Goal: Answer question/provide support: Share knowledge or assist other users

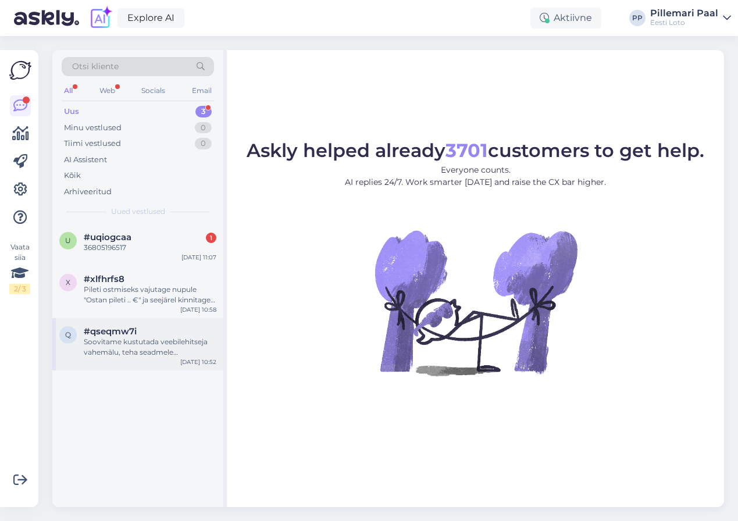
click at [144, 344] on div "Soovitame kustutada veebilehitseja vahemälu, teha seadmele taaskäivituse või ka…" at bounding box center [150, 347] width 133 height 21
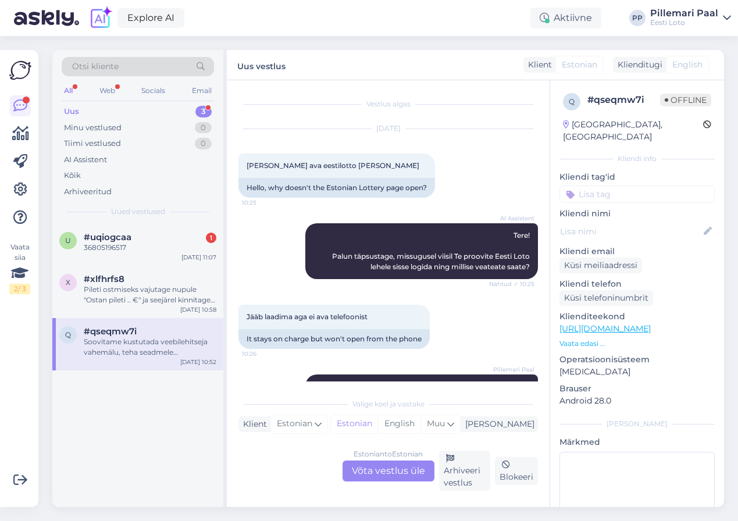
scroll to position [203, 0]
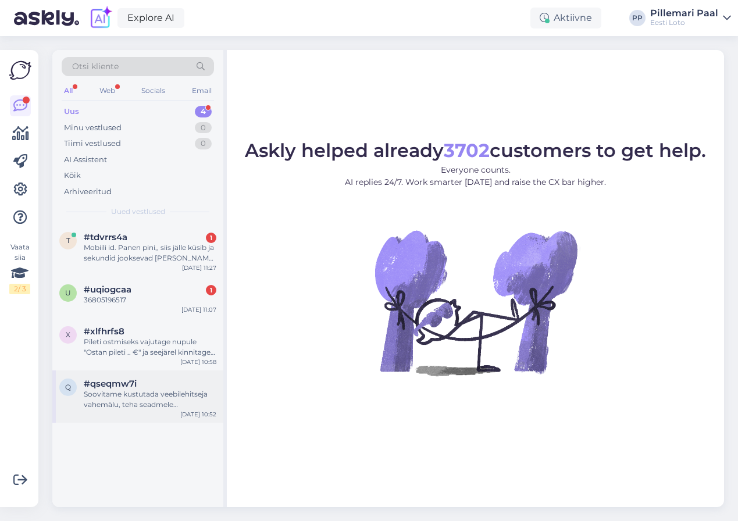
click at [117, 390] on div "Soovitame kustutada veebilehitseja vahemälu, teha seadmele taaskäivituse või ka…" at bounding box center [150, 399] width 133 height 21
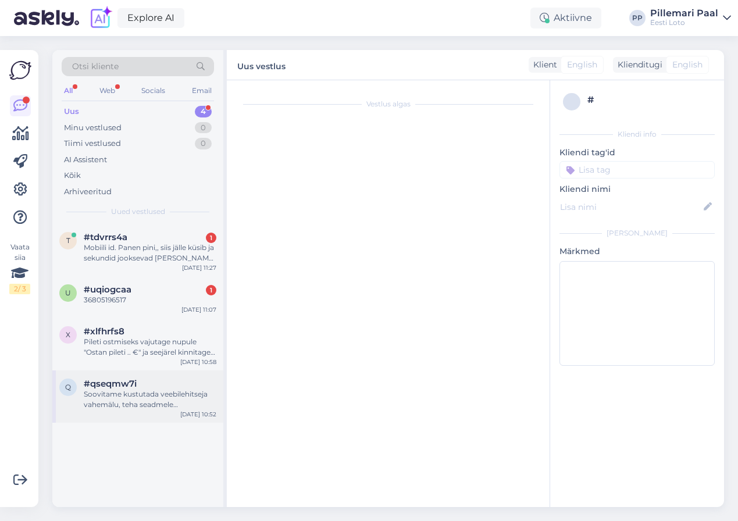
scroll to position [203, 0]
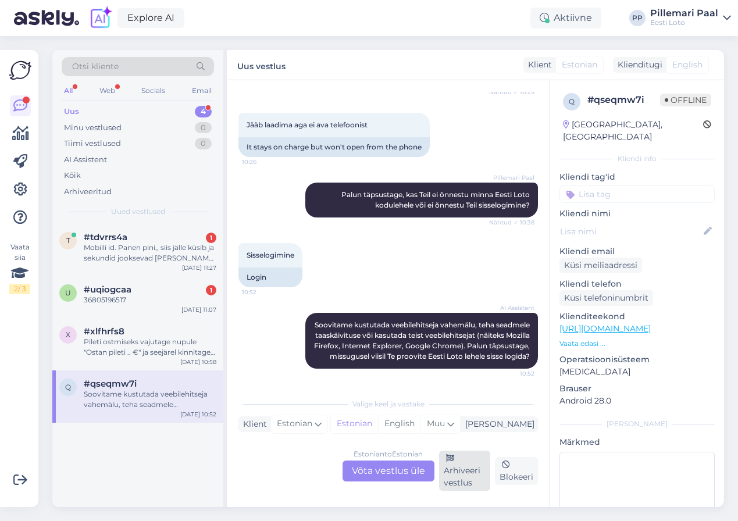
click at [467, 481] on div "Arhiveeri vestlus" at bounding box center [465, 471] width 52 height 40
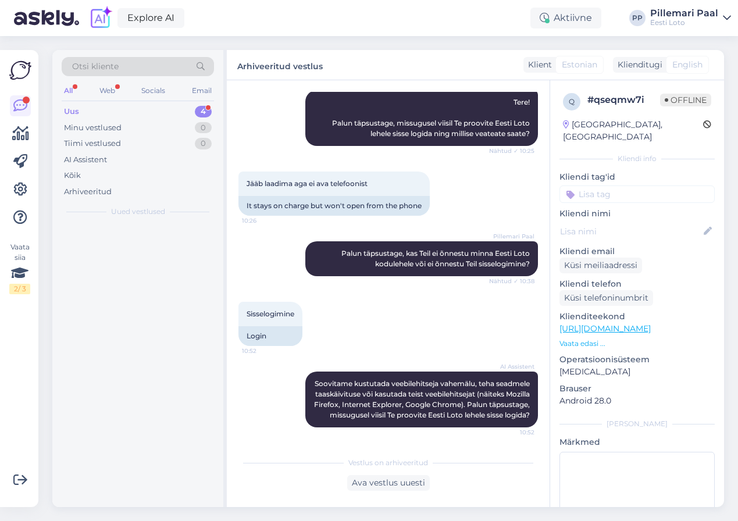
scroll to position [144, 0]
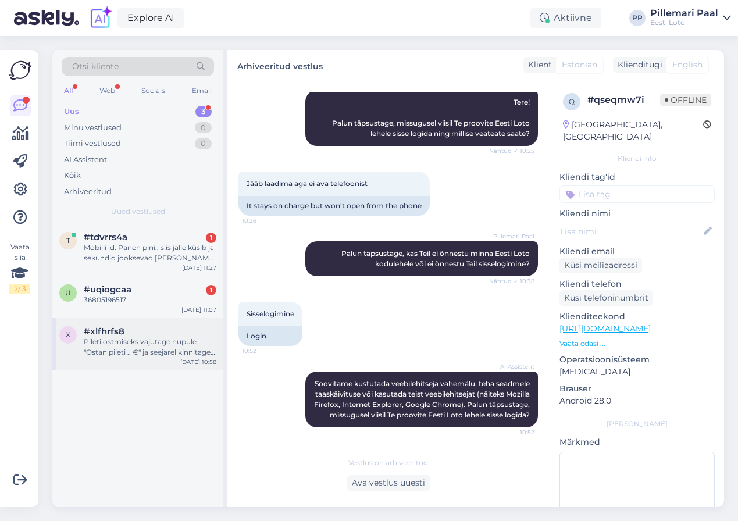
click at [172, 353] on div "Pileti ostmiseks vajutage nupule "Ostan pileti .. €" ja seejärel kinnitage ost." at bounding box center [150, 347] width 133 height 21
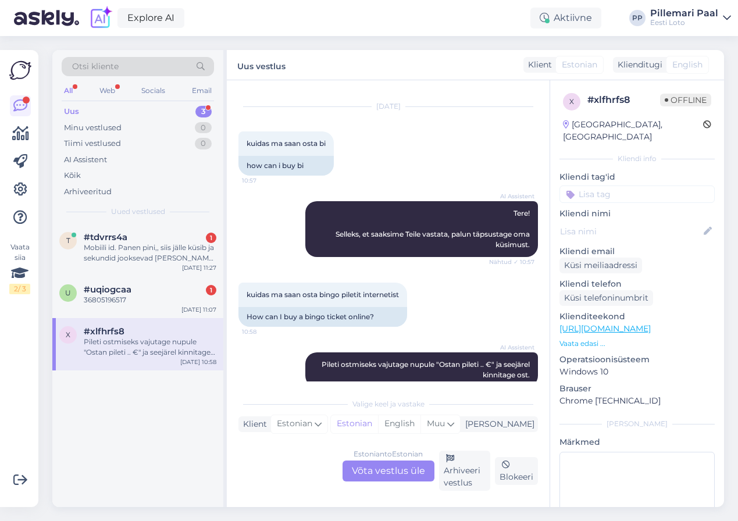
scroll to position [41, 0]
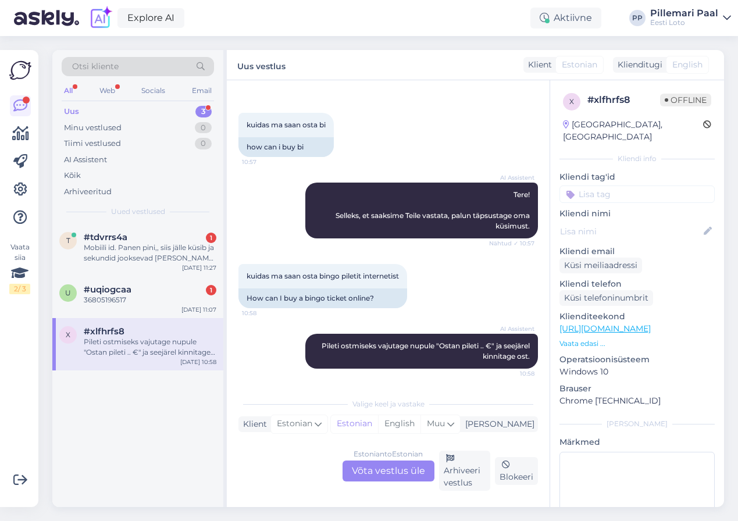
click at [597, 186] on input at bounding box center [637, 194] width 155 height 17
type input "pileti o"
click at [595, 222] on span "Pileti ostmine" at bounding box center [606, 225] width 48 height 7
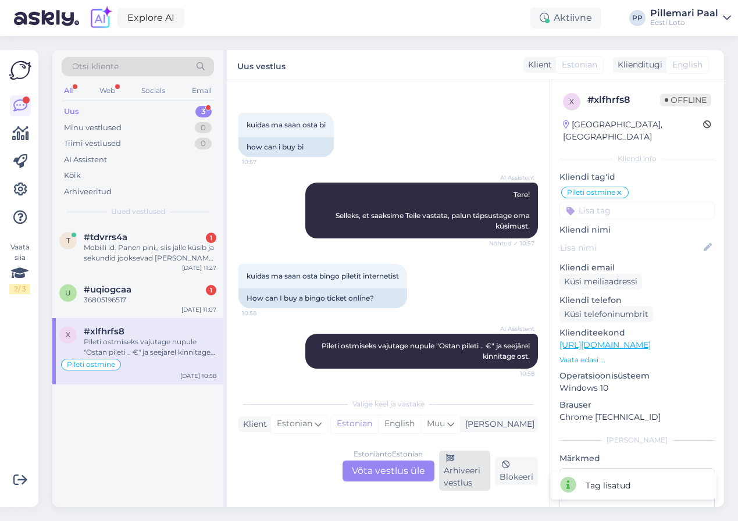
click at [461, 477] on div "Arhiveeri vestlus" at bounding box center [465, 471] width 52 height 40
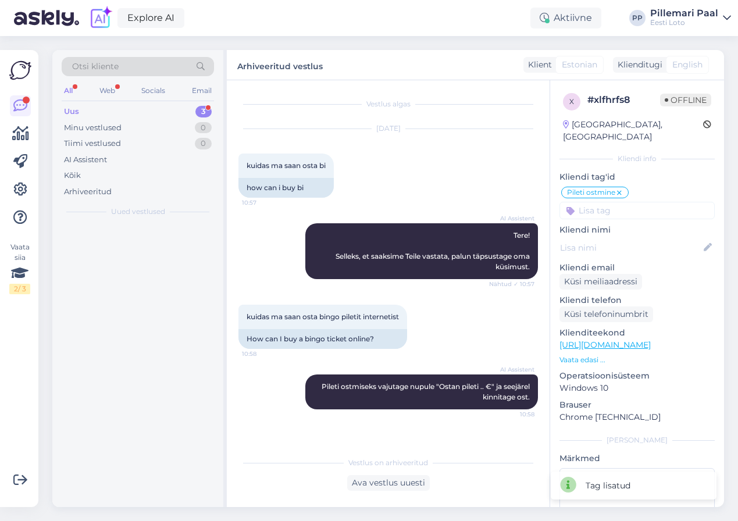
scroll to position [0, 0]
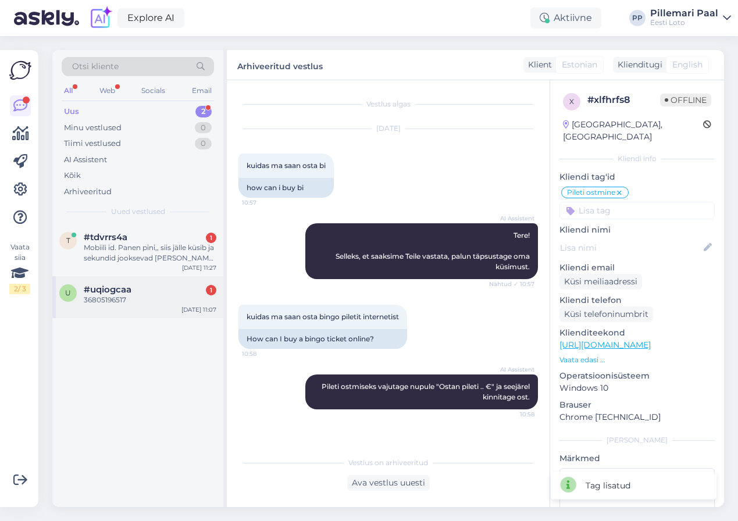
click at [155, 290] on div "#uqiogcaa 1" at bounding box center [150, 290] width 133 height 10
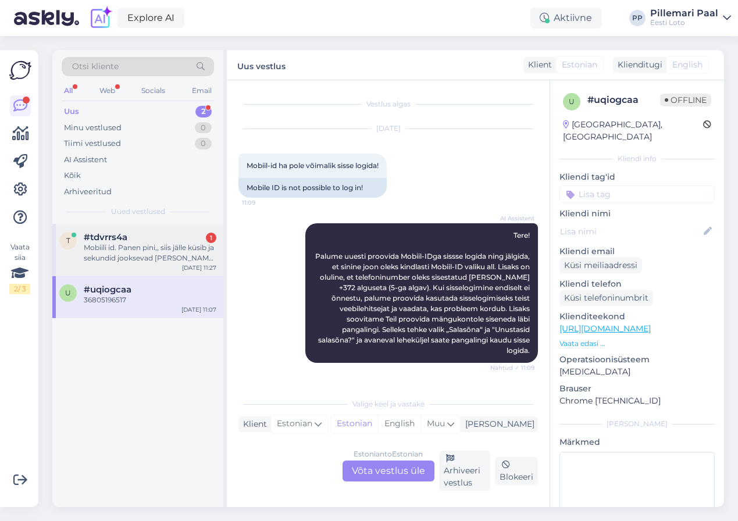
click at [136, 261] on div "Mobiili id. Panen pini,, siis jälle küsib ja sekundid jooksevad ja jälle ja jäl…" at bounding box center [150, 253] width 133 height 21
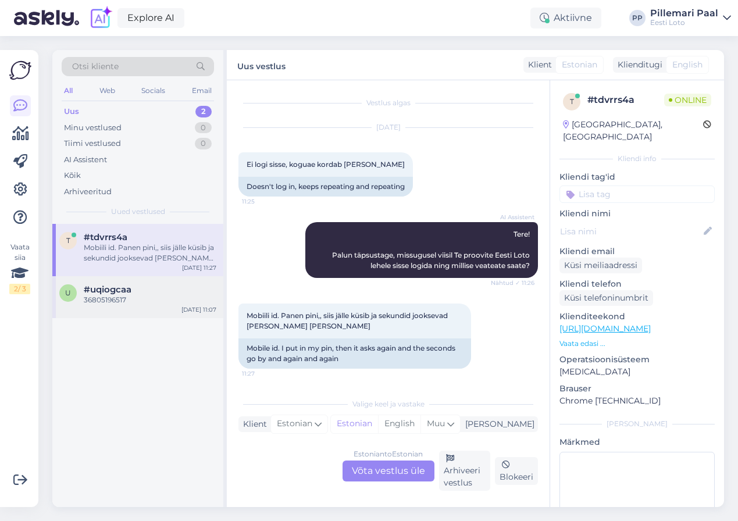
click at [138, 296] on div "36805196517" at bounding box center [150, 300] width 133 height 10
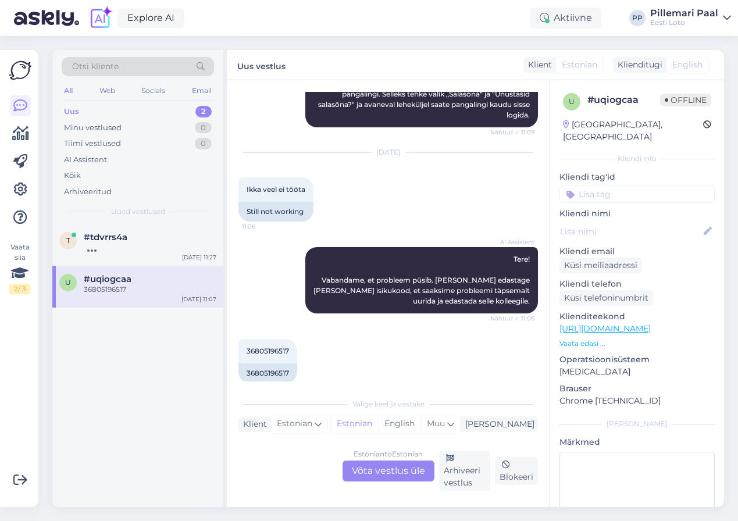
scroll to position [250, 0]
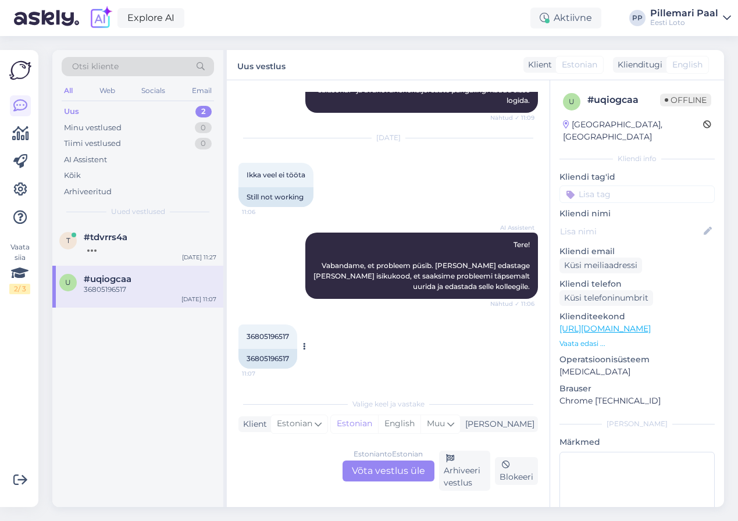
click at [279, 336] on span "36805196517" at bounding box center [268, 336] width 42 height 9
copy div "36805196517 11:07"
click at [383, 475] on div "Estonian to Estonian Võta vestlus üle" at bounding box center [389, 471] width 92 height 21
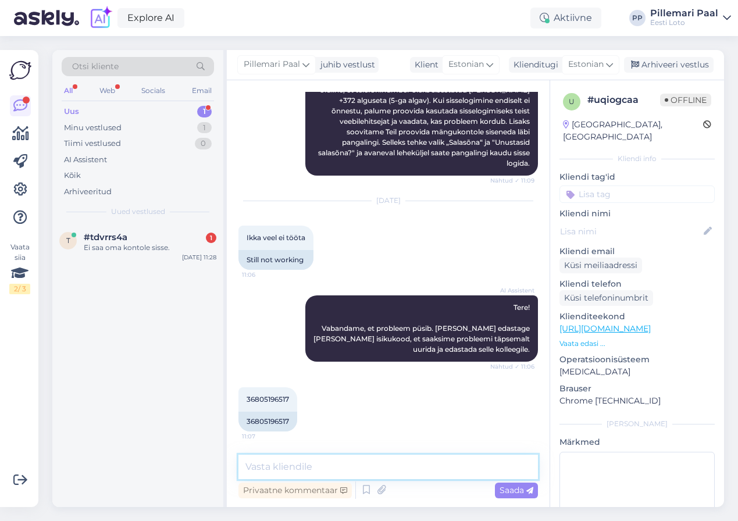
click at [349, 468] on textarea at bounding box center [389, 467] width 300 height 24
paste textarea "Oleme teadlikud probleemist, kus Mobiil-IDga sisselogimisel Android seadmes Chr…"
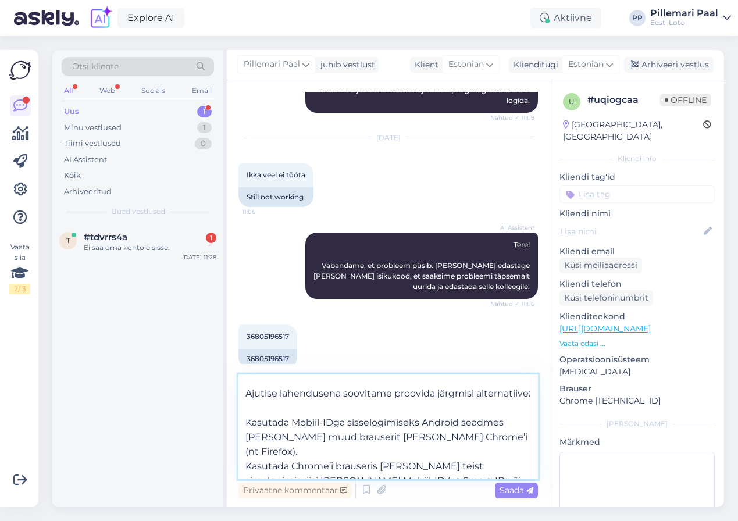
scroll to position [52, 0]
click at [245, 423] on textarea "Oleme teadlikud probleemist, kus Mobiil-IDga sisselogimisel Android seadmes Chr…" at bounding box center [389, 427] width 300 height 105
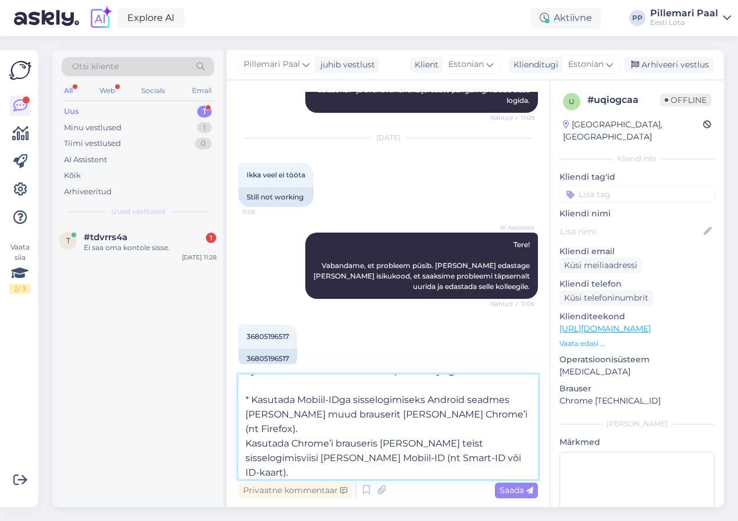
scroll to position [79, 0]
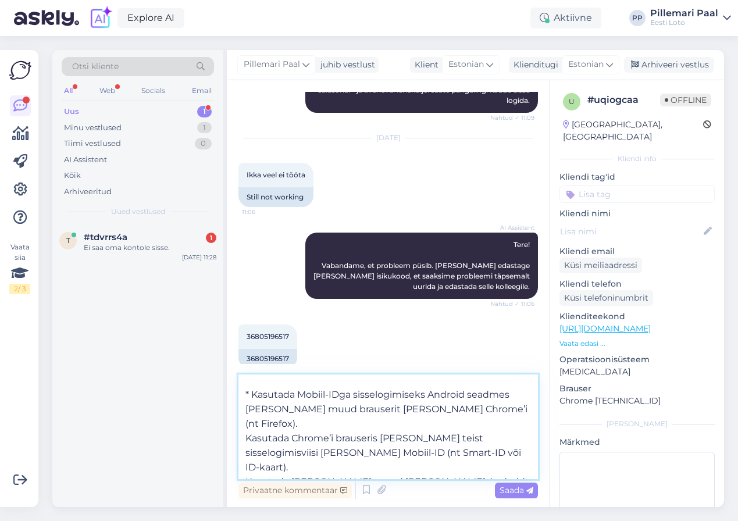
click at [246, 424] on textarea "Oleme teadlikud probleemist, kus Mobiil-IDga sisselogimisel Android seadmes Chr…" at bounding box center [389, 427] width 300 height 105
click at [244, 455] on textarea "Oleme teadlikud probleemist, kus Mobiil-IDga sisselogimisel Android seadmes Chr…" at bounding box center [389, 427] width 300 height 105
click at [481, 466] on textarea "Oleme teadlikud probleemist, kus Mobiil-IDga sisselogimisel Android seadmes Chr…" at bounding box center [389, 427] width 300 height 105
type textarea "Oleme teadlikud probleemist, kus Mobiil-IDga sisselogimisel Android seadmes Chr…"
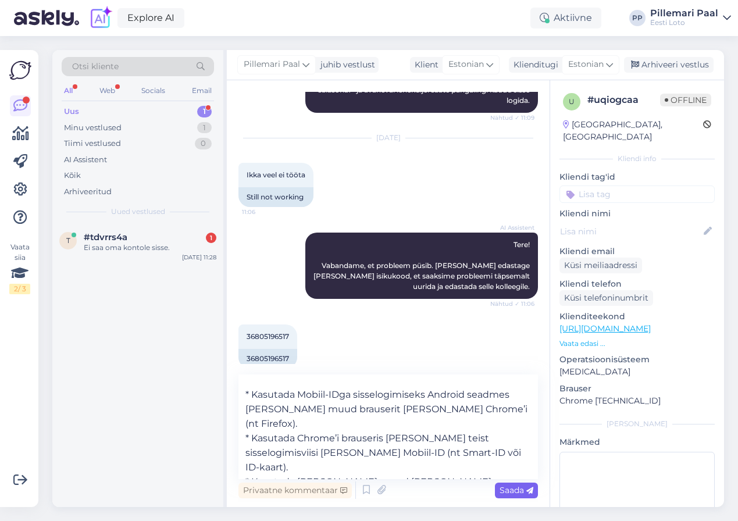
click at [528, 493] on icon at bounding box center [530, 491] width 7 height 7
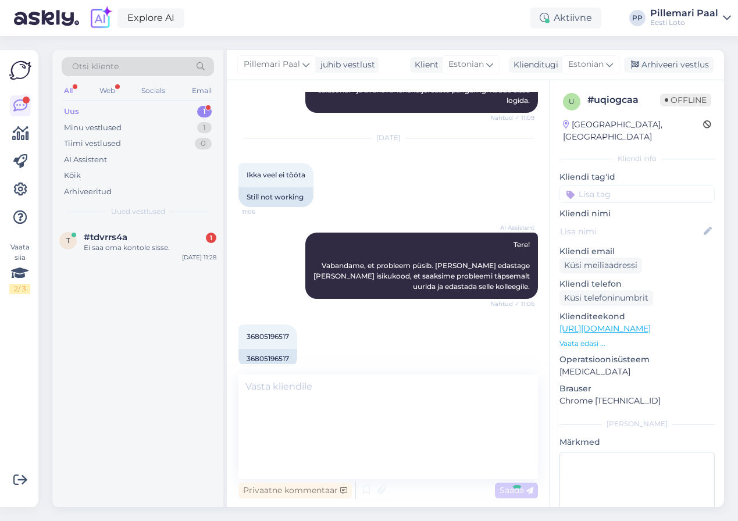
scroll to position [0, 0]
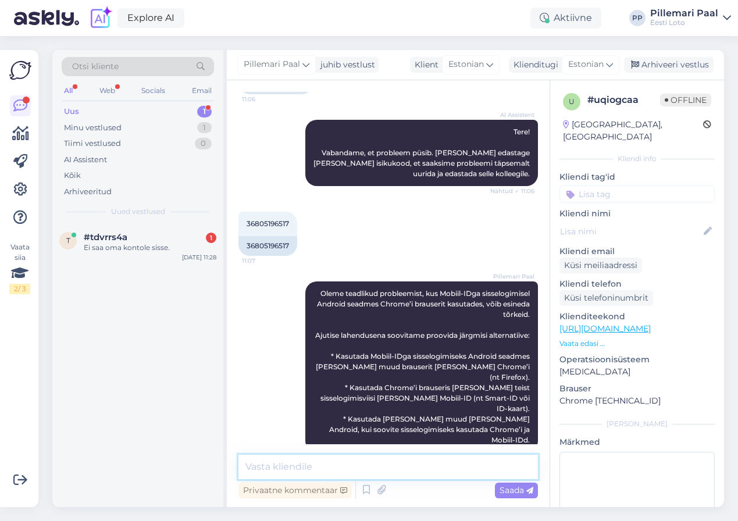
click at [347, 462] on textarea at bounding box center [389, 467] width 300 height 24
paste textarea "Palume vabandust tekkinud tõrke pärast."
click at [387, 470] on textarea "Palume vabandust tekkinud tõrke pärast." at bounding box center [389, 467] width 300 height 24
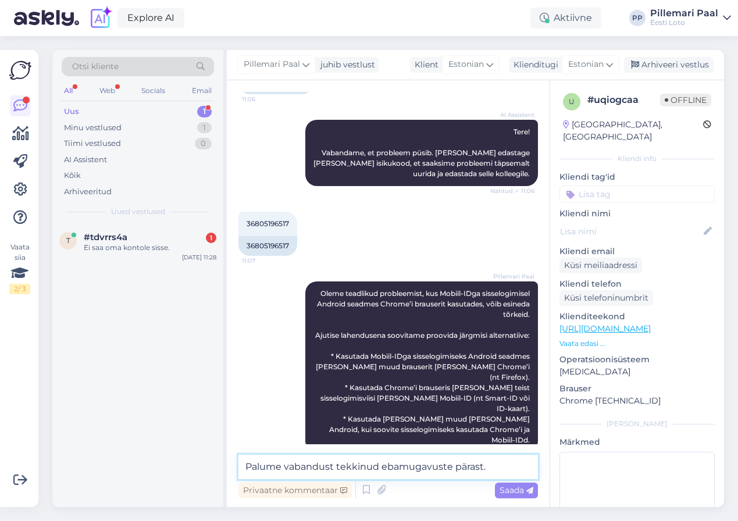
click at [491, 468] on textarea "Palume vabandust tekkinud ebamugavuste pärast." at bounding box center [389, 467] width 300 height 24
type textarea "Palume vabandust tekkinud ebamugavuste pärast."
click at [514, 488] on span "Saada" at bounding box center [517, 490] width 34 height 10
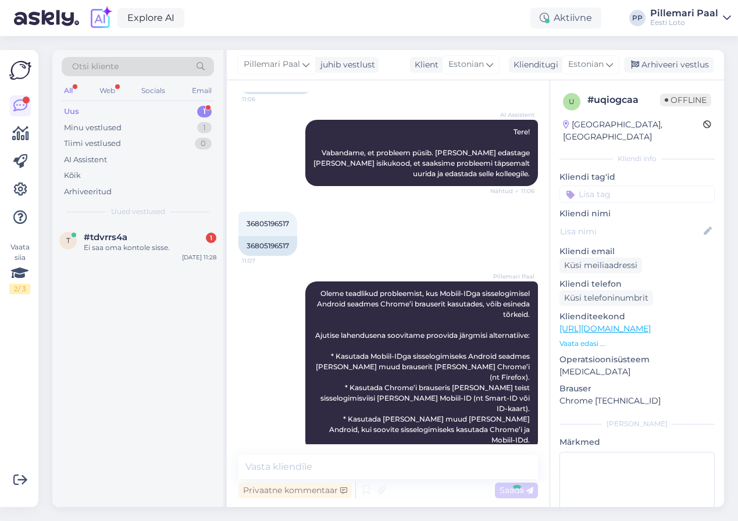
scroll to position [413, 0]
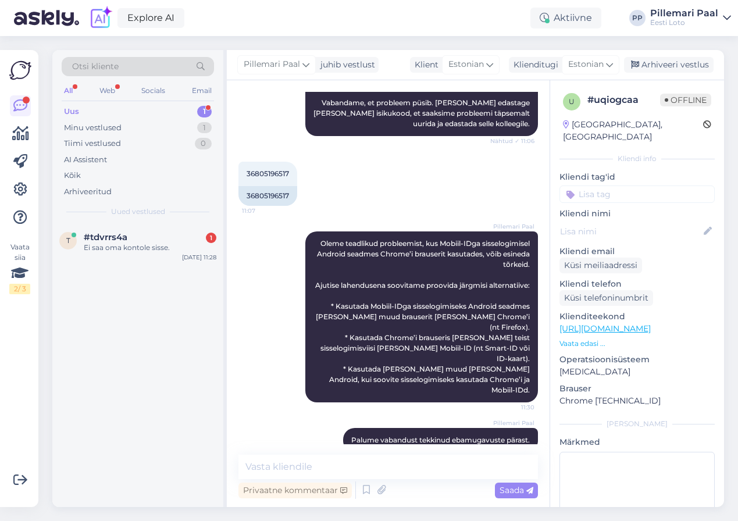
click at [603, 188] on input at bounding box center [637, 194] width 155 height 17
type input "sisse"
click at [642, 222] on span "Sisselogimine" at bounding box center [638, 225] width 48 height 7
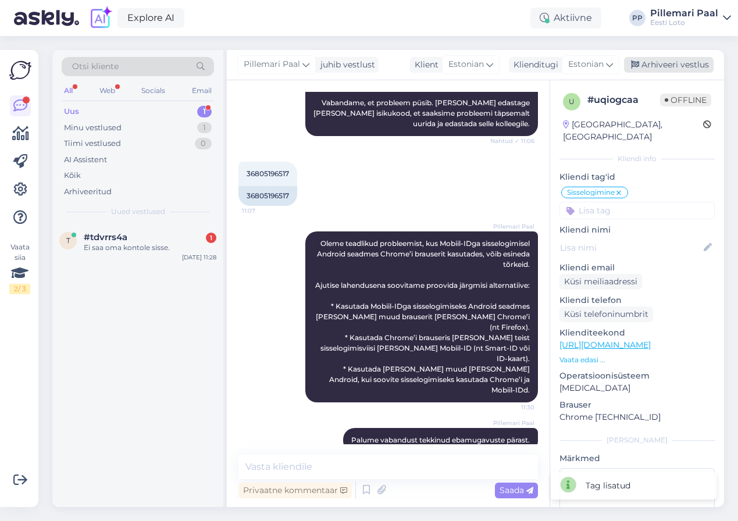
click at [673, 63] on div "Arhiveeri vestlus" at bounding box center [669, 65] width 90 height 16
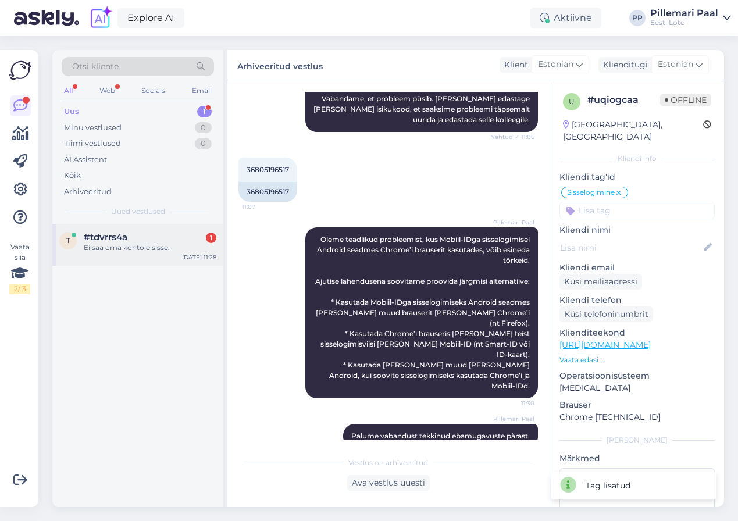
click at [152, 245] on div "Ei saa oma kontole sisse." at bounding box center [150, 248] width 133 height 10
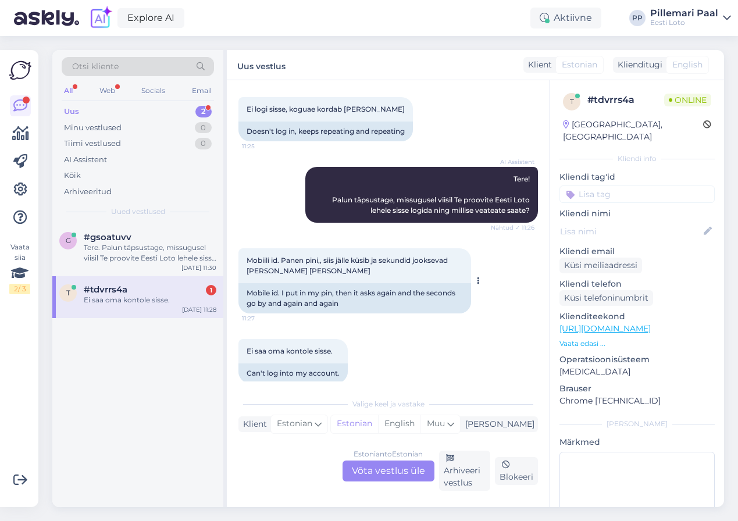
scroll to position [71, 0]
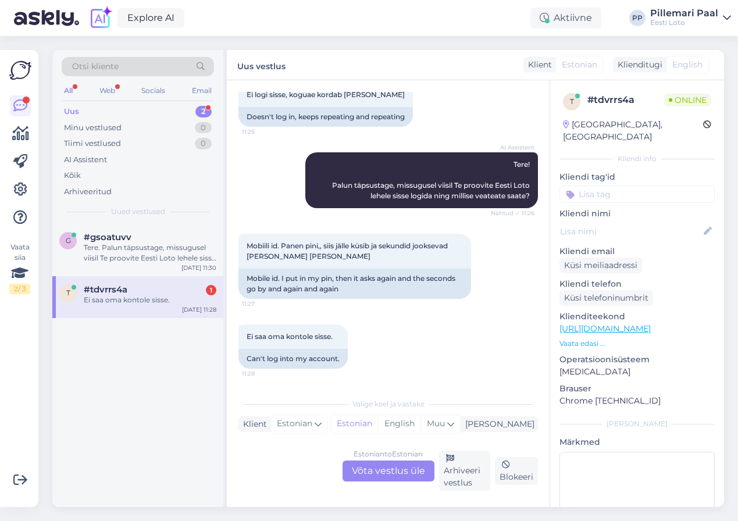
click at [374, 466] on div "Estonian to Estonian Võta vestlus üle" at bounding box center [389, 471] width 92 height 21
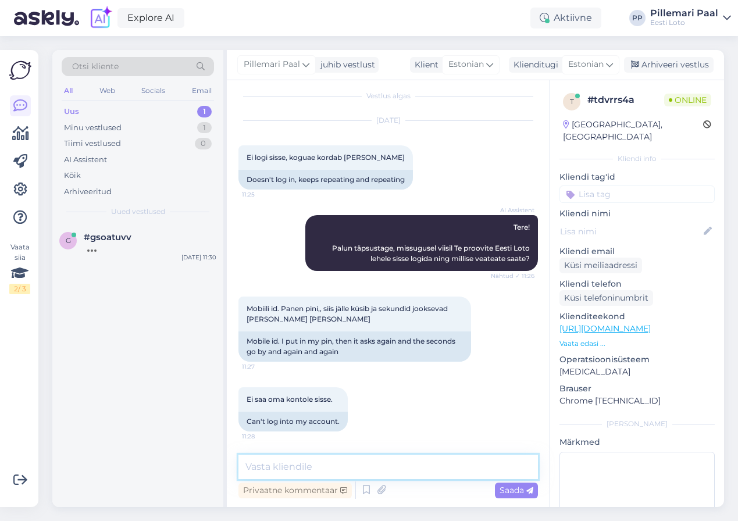
click at [364, 468] on textarea at bounding box center [389, 467] width 300 height 24
paste textarea "Oleme teadlikud probleemist, kus Mobiil-IDga sisselogimisel Android seadmes Chr…"
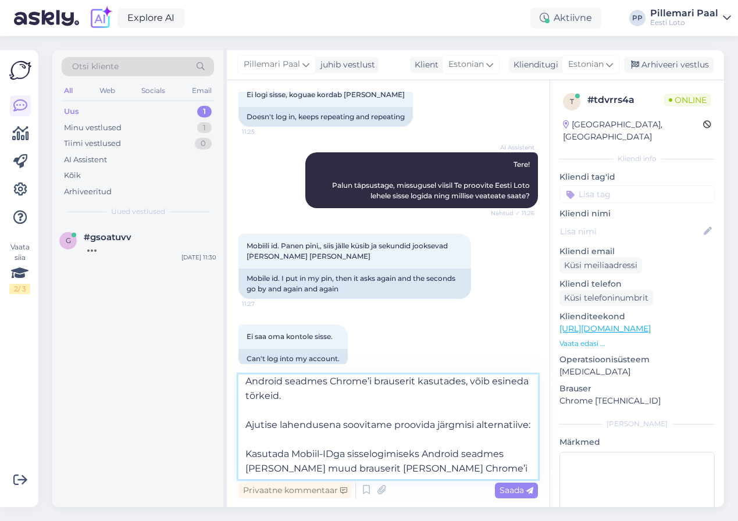
scroll to position [23, 0]
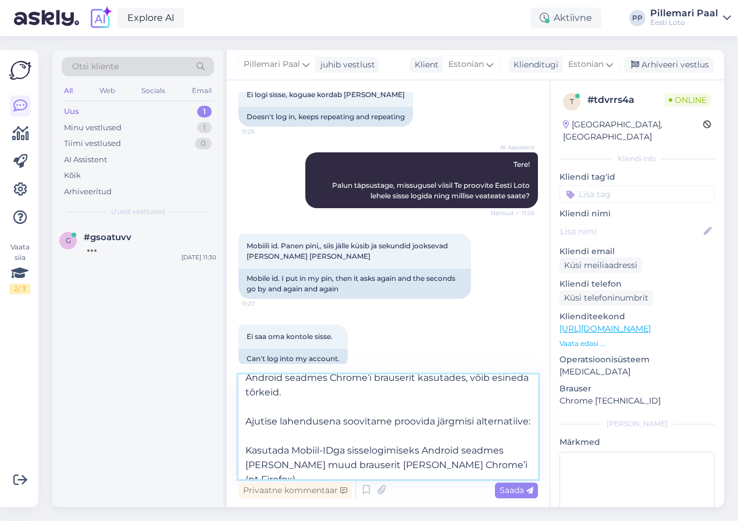
click at [246, 450] on textarea "Oleme teadlikud probleemist, kus Mobiil-IDga sisselogimisel Android seadmes Chr…" at bounding box center [389, 427] width 300 height 105
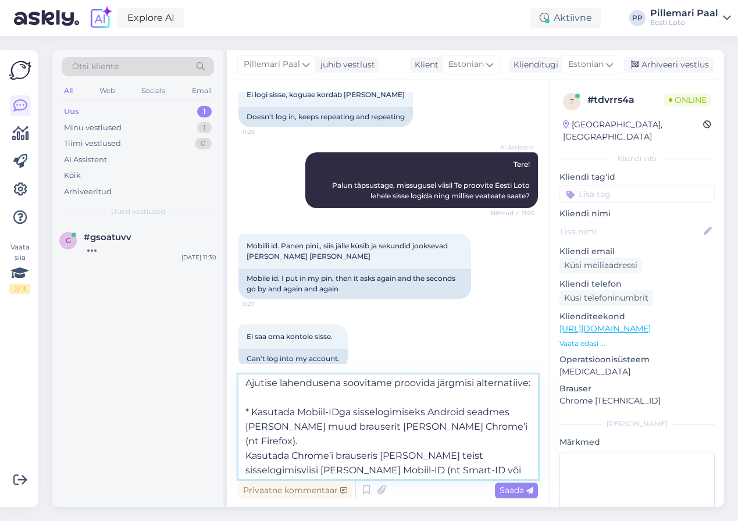
scroll to position [68, 0]
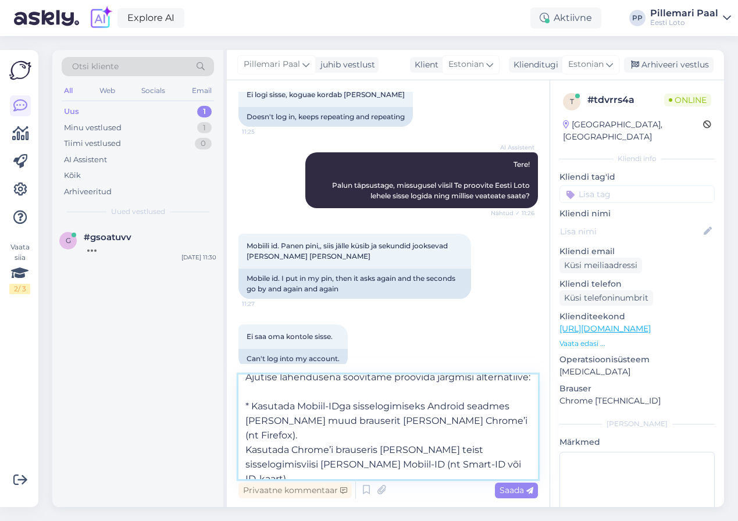
click at [246, 437] on textarea "Oleme teadlikud probleemist, kus Mobiil-IDga sisselogimisel Android seadmes Chr…" at bounding box center [389, 427] width 300 height 105
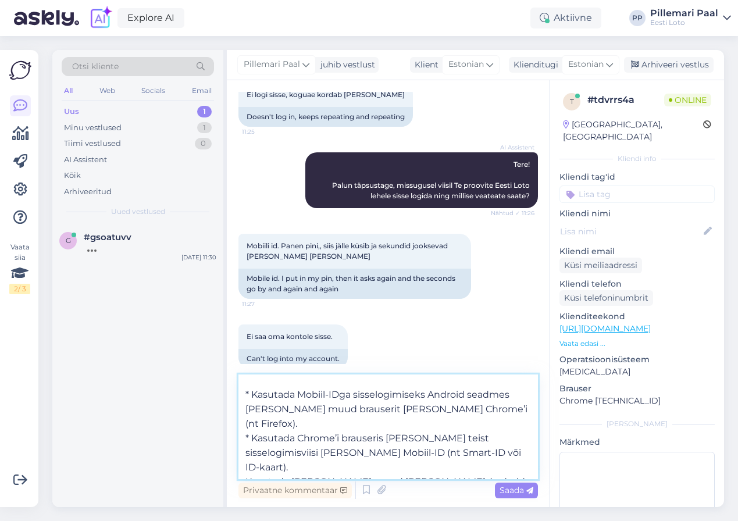
click at [246, 453] on textarea "Oleme teadlikud probleemist, kus Mobiil-IDga sisselogimisel Android seadmes Chr…" at bounding box center [389, 427] width 300 height 105
type textarea "Oleme teadlikud probleemist, kus Mobiil-IDga sisselogimisel Android seadmes Chr…"
click at [480, 468] on textarea "Oleme teadlikud probleemist, kus Mobiil-IDga sisselogimisel Android seadmes Chr…" at bounding box center [389, 427] width 300 height 105
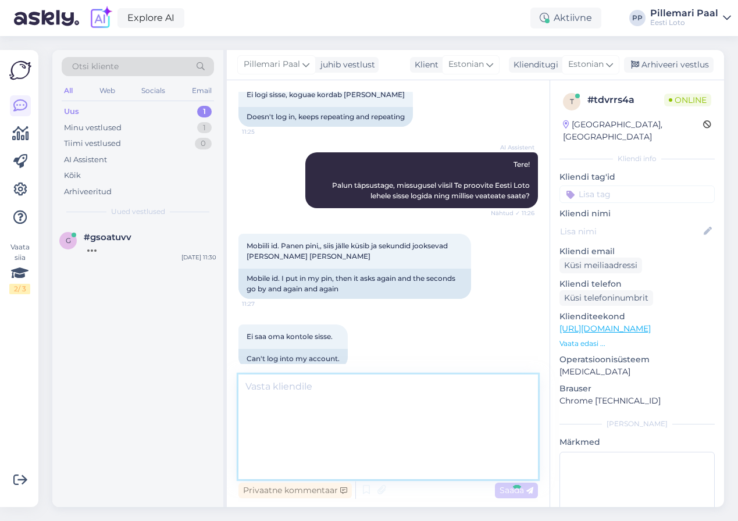
scroll to position [184, 0]
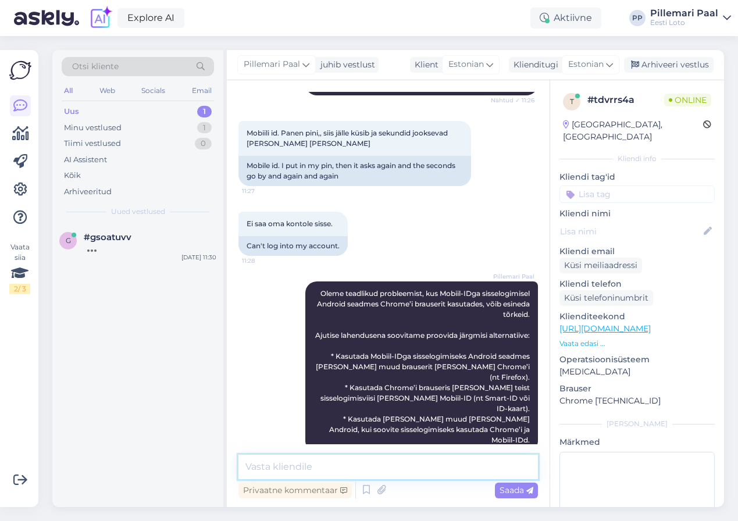
click at [347, 463] on textarea at bounding box center [389, 467] width 300 height 24
paste textarea "Palume vabandust tekkinud tõrke pärast."
click at [395, 468] on textarea "Palume vabandust tekkinud tõrke pärast." at bounding box center [389, 467] width 300 height 24
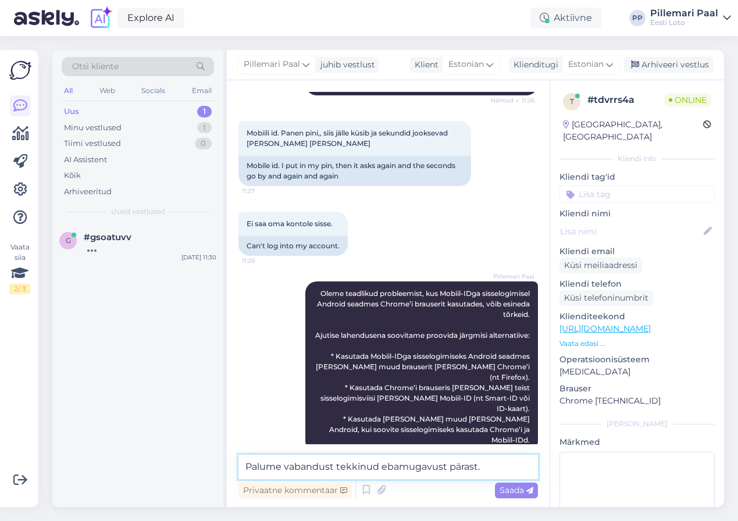
type textarea "Palume vabandust tekkinud ebamugavuste pärast."
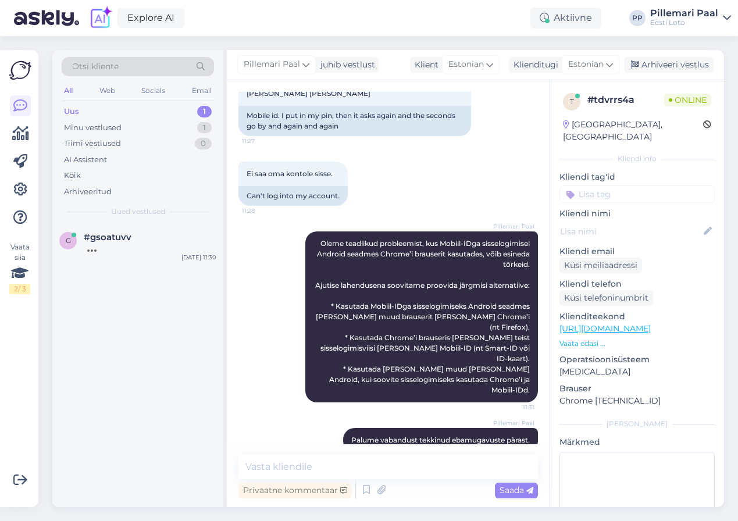
click at [603, 186] on input at bounding box center [637, 194] width 155 height 17
type input "sisse"
click at [629, 222] on span "Sisselogimine" at bounding box center [638, 225] width 48 height 7
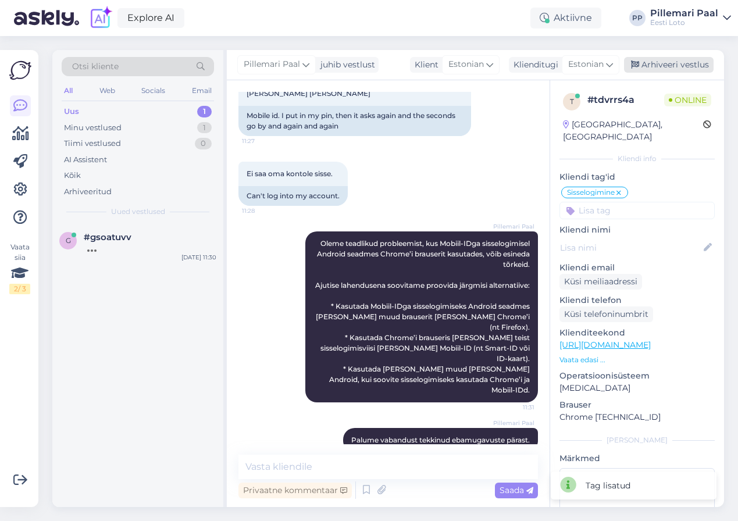
click at [661, 68] on div "Arhiveeri vestlus" at bounding box center [669, 65] width 90 height 16
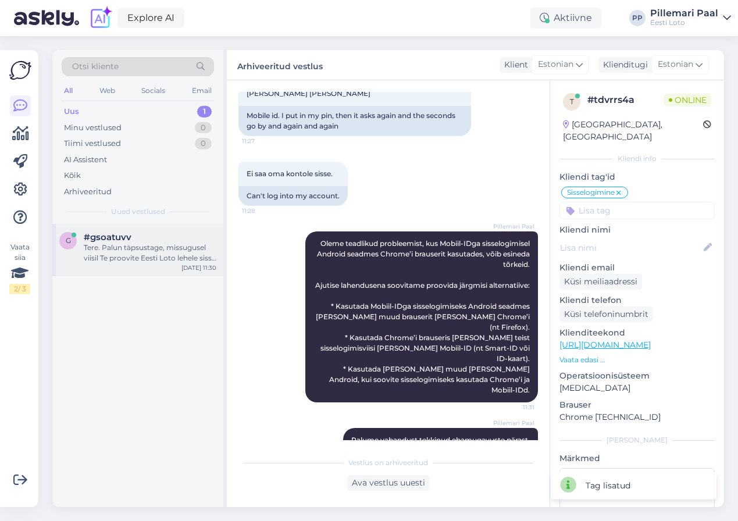
click at [137, 257] on div "Tere. Palun täpsustage, missugusel viisil Te proovite Eesti Loto lehele sisse l…" at bounding box center [150, 253] width 133 height 21
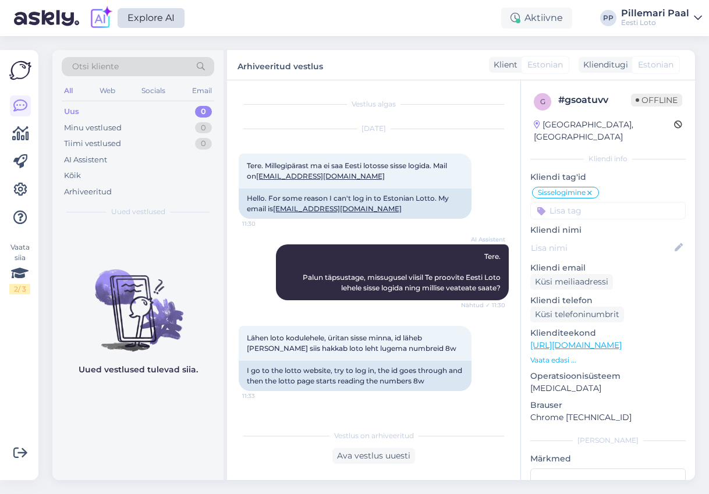
scroll to position [167, 0]
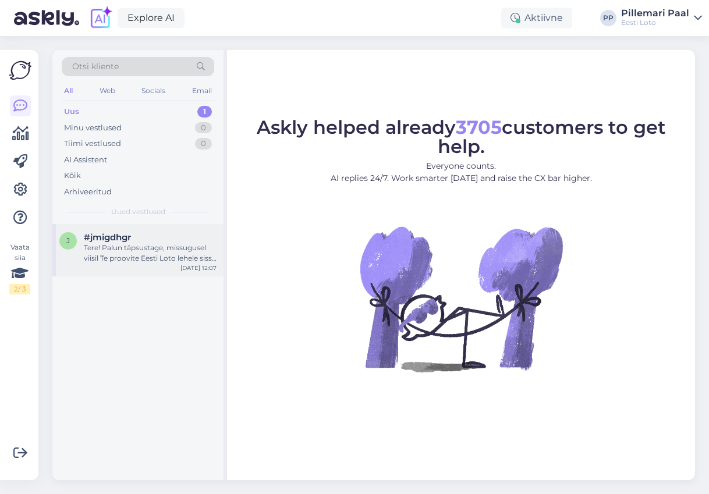
click at [130, 250] on div "Tere! Palun täpsustage, missugusel viisil Te proovite Eesti Loto lehele sisse l…" at bounding box center [150, 253] width 133 height 21
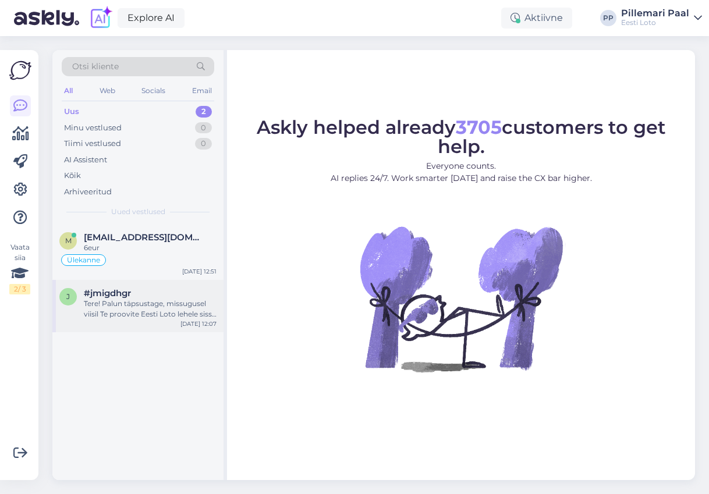
click at [138, 307] on div "Tere! Palun täpsustage, missugusel viisil Te proovite Eesti Loto lehele sisse l…" at bounding box center [150, 309] width 133 height 21
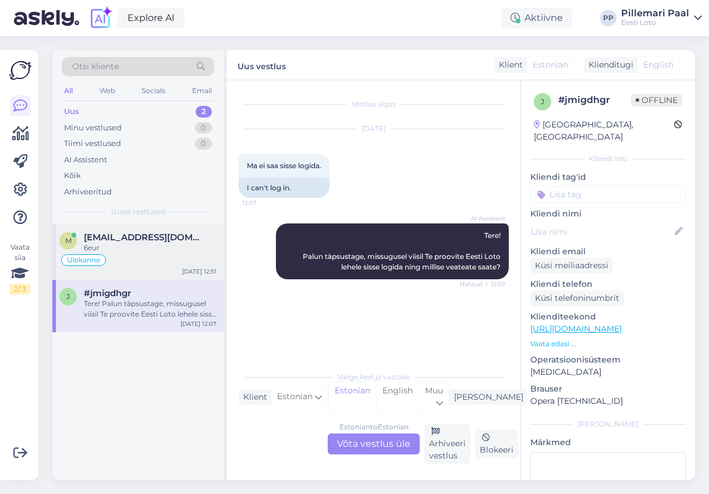
click at [146, 251] on div "6eur" at bounding box center [150, 248] width 133 height 10
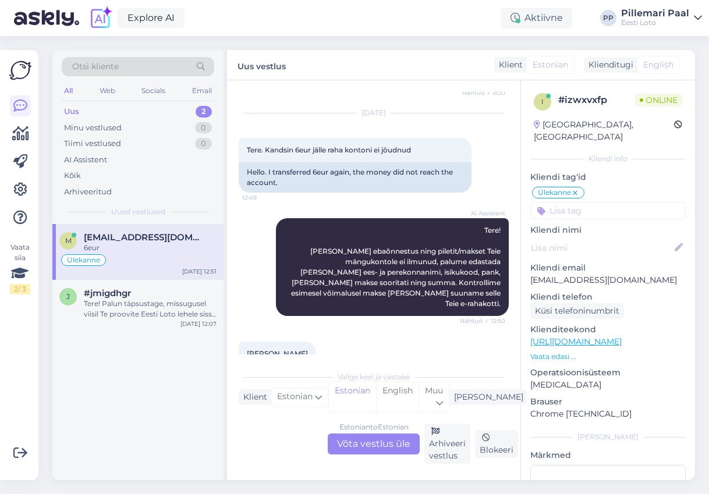
scroll to position [795, 0]
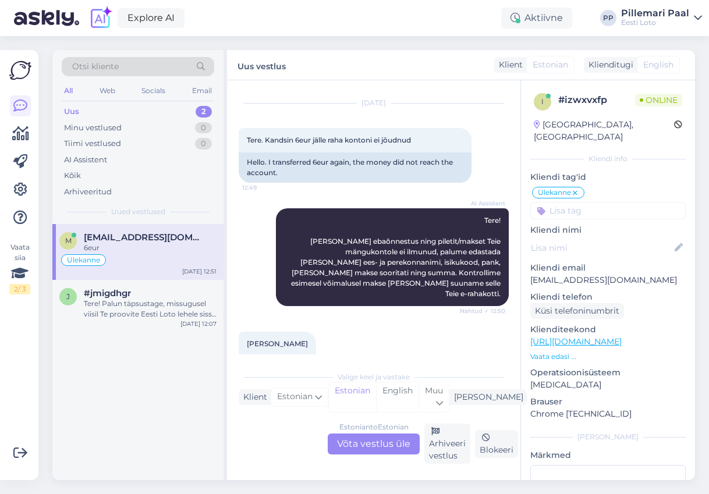
click at [391, 446] on div "Estonian to Estonian Võta vestlus üle" at bounding box center [374, 444] width 92 height 21
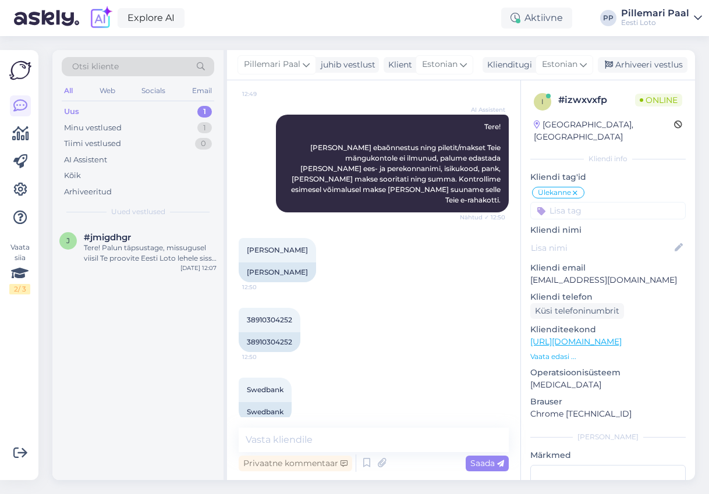
scroll to position [944, 0]
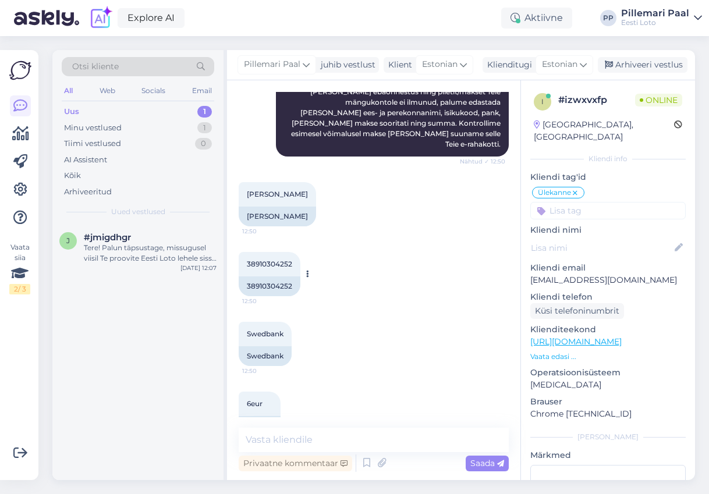
click at [278, 260] on span "38910304252" at bounding box center [269, 264] width 45 height 9
copy div "38910304252 12:50"
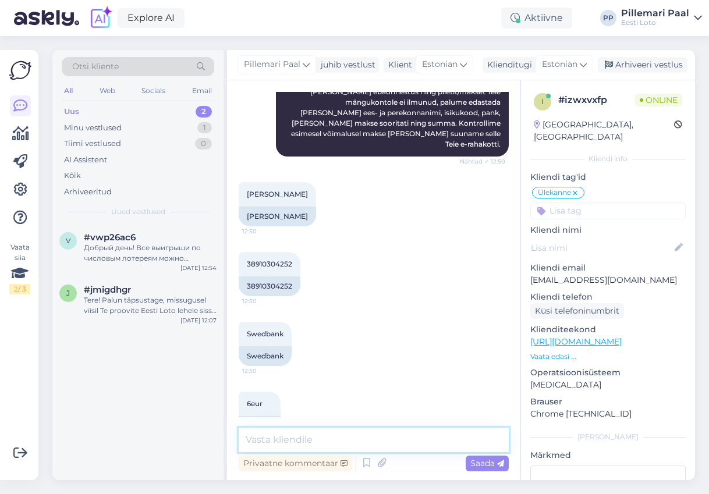
click at [353, 441] on textarea at bounding box center [374, 440] width 270 height 24
paste textarea "Kontrollisime ostu üle ja raha tagastasime Teie e-rahakotti."
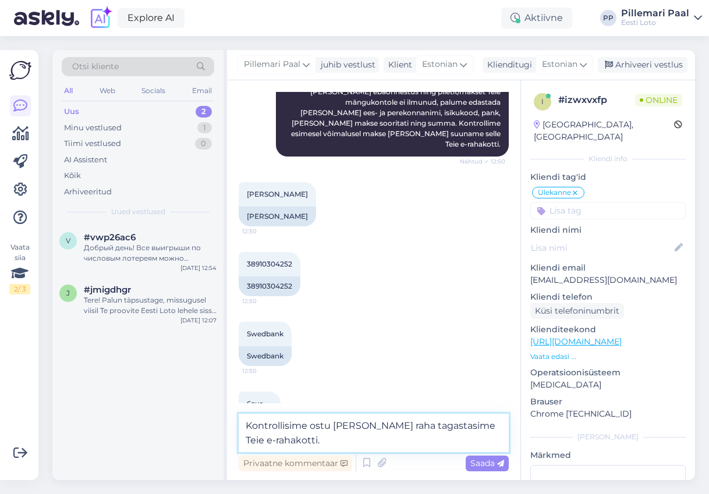
click at [316, 427] on textarea "Kontrollisime ostu üle ja raha tagastasime Teie e-rahakotti." at bounding box center [374, 433] width 270 height 38
click at [312, 443] on textarea "Kontrollisime makse üle ja raha tagastasime Teie e-rahakotti." at bounding box center [374, 433] width 270 height 38
paste textarea "Palume vabandust tekkinud tõrke pärast."
type textarea "Kontrollisime makse üle ja raha tagastasime Teie e-rahakotti. Palume vabandust …"
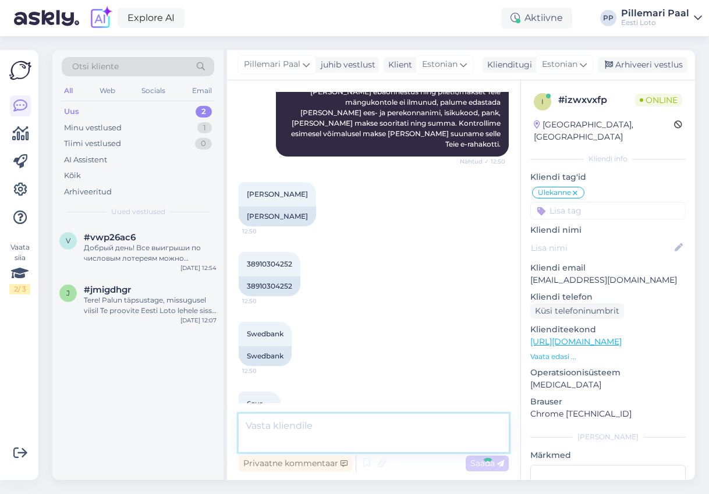
scroll to position [1005, 0]
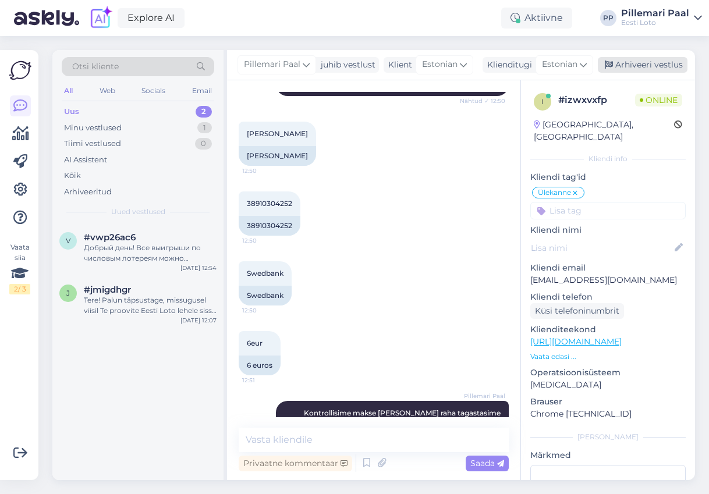
click at [640, 63] on div "Arhiveeri vestlus" at bounding box center [643, 65] width 90 height 16
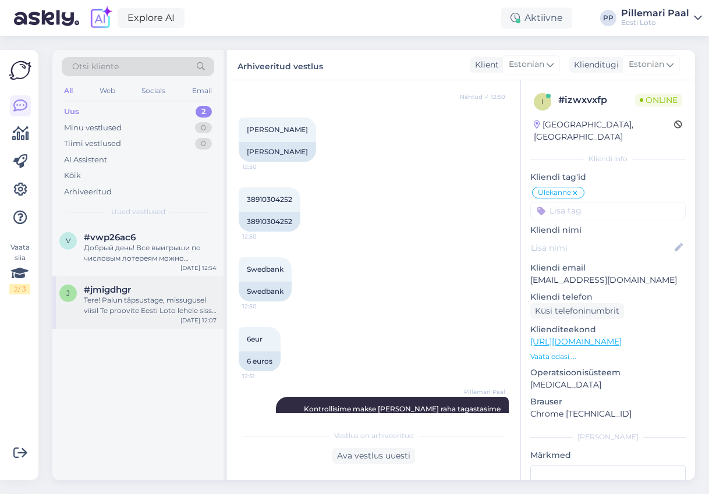
click at [143, 297] on div "Tere! Palun täpsustage, missugusel viisil Te proovite Eesti Loto lehele sisse l…" at bounding box center [150, 305] width 133 height 21
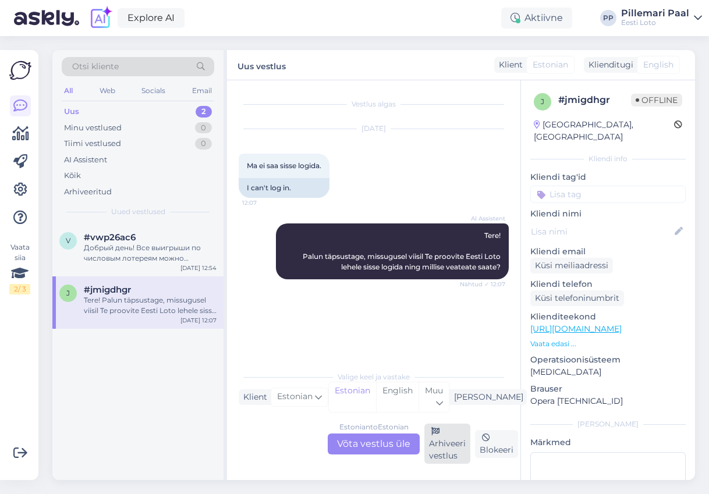
click at [449, 445] on div "Arhiveeri vestlus" at bounding box center [447, 444] width 46 height 40
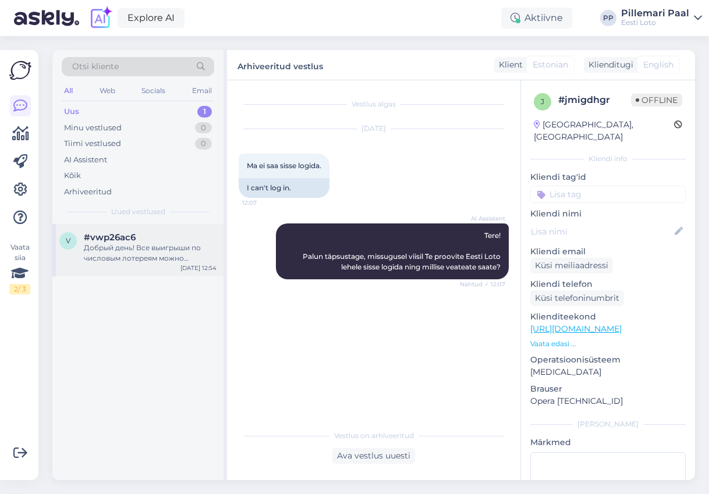
click at [114, 239] on span "#vwp26ac6" at bounding box center [110, 237] width 52 height 10
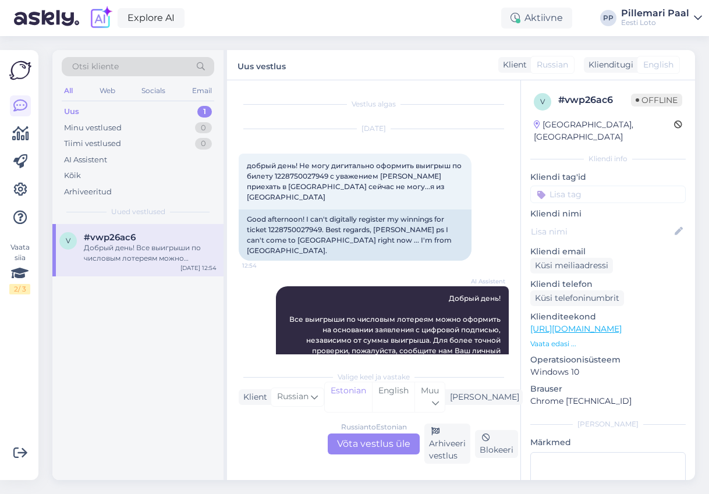
scroll to position [11, 0]
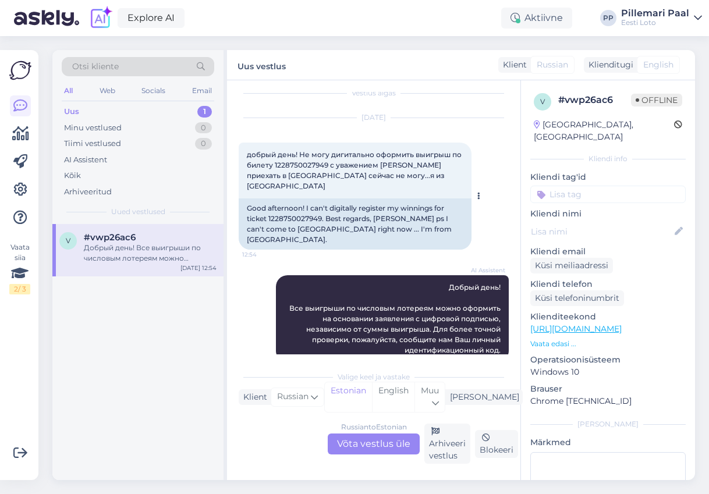
click at [286, 207] on div "Good afternoon! I can't digitally register my winnings for ticket 1228750027949…" at bounding box center [355, 223] width 233 height 51
copy div "1228750027949"
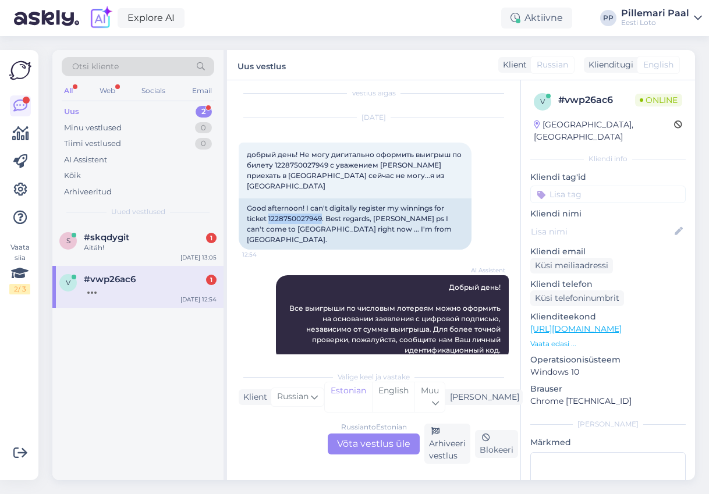
scroll to position [81, 0]
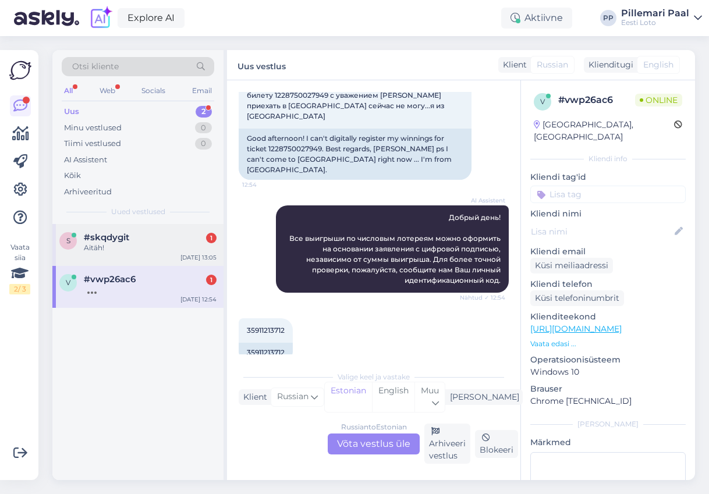
click at [126, 252] on div "Aitäh!" at bounding box center [150, 248] width 133 height 10
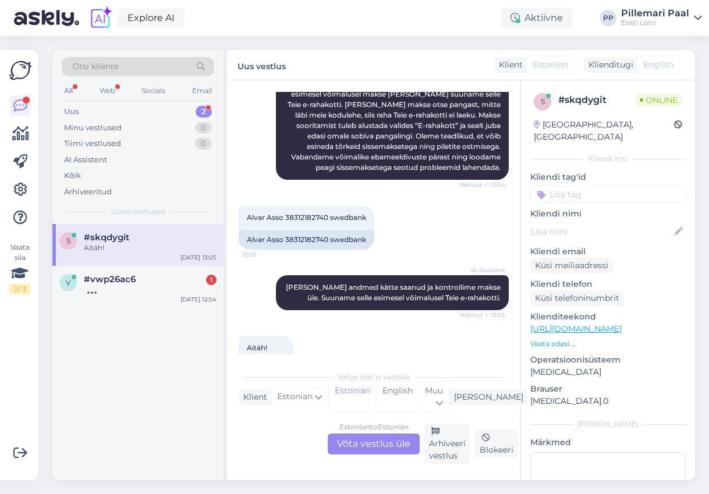
scroll to position [274, 0]
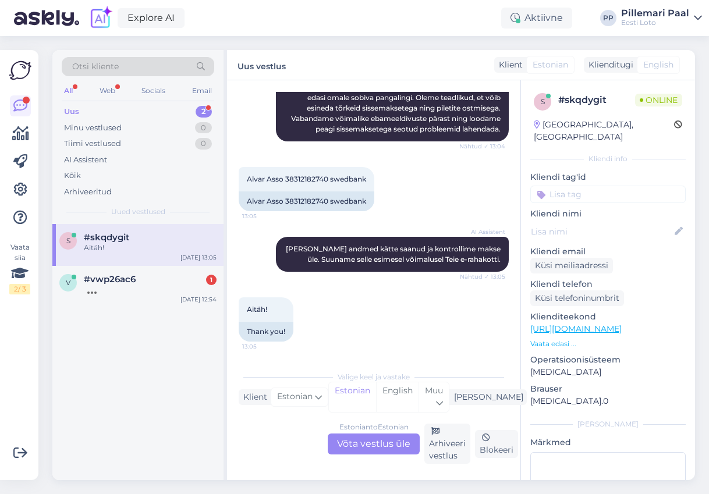
click at [380, 448] on div "Estonian to Estonian Võta vestlus üle" at bounding box center [374, 444] width 92 height 21
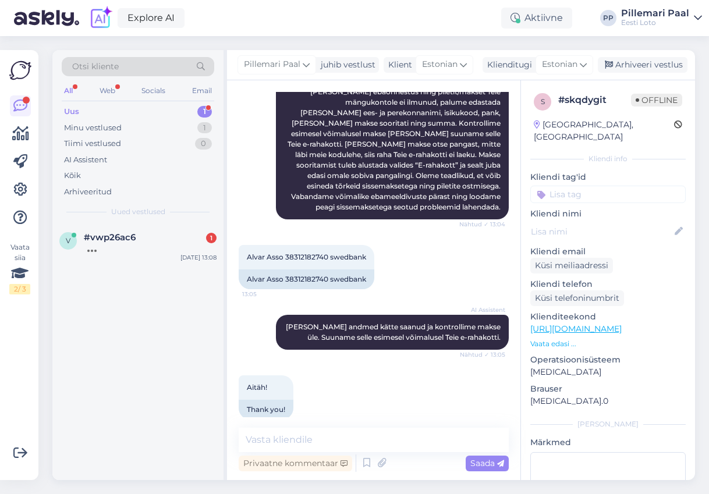
scroll to position [211, 0]
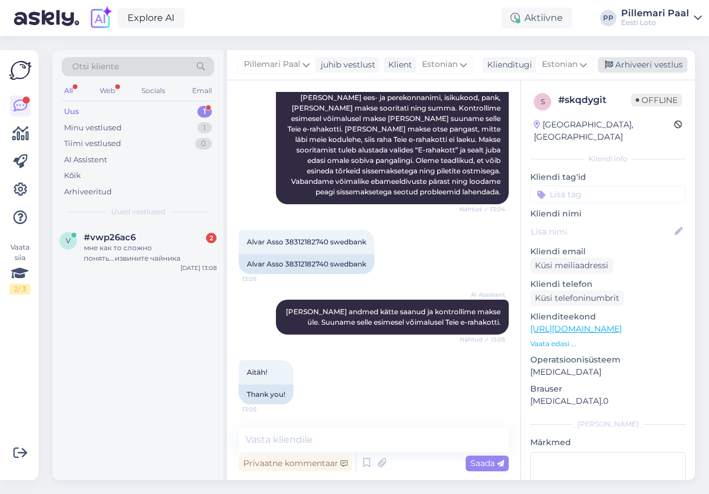
click at [628, 72] on div "Arhiveeri vestlus" at bounding box center [643, 65] width 90 height 16
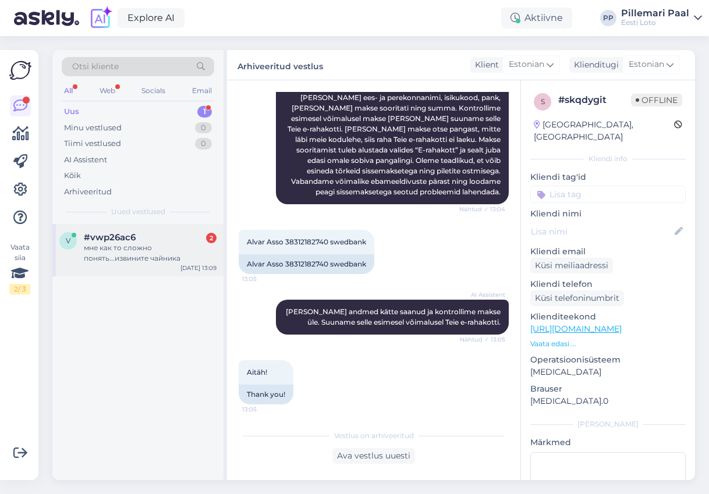
click at [146, 255] on div "мне как то сложно понять...извините чайника" at bounding box center [150, 253] width 133 height 21
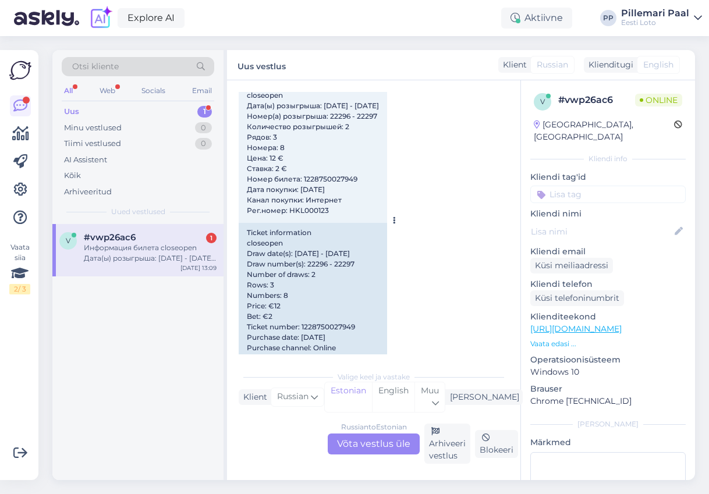
scroll to position [472, 0]
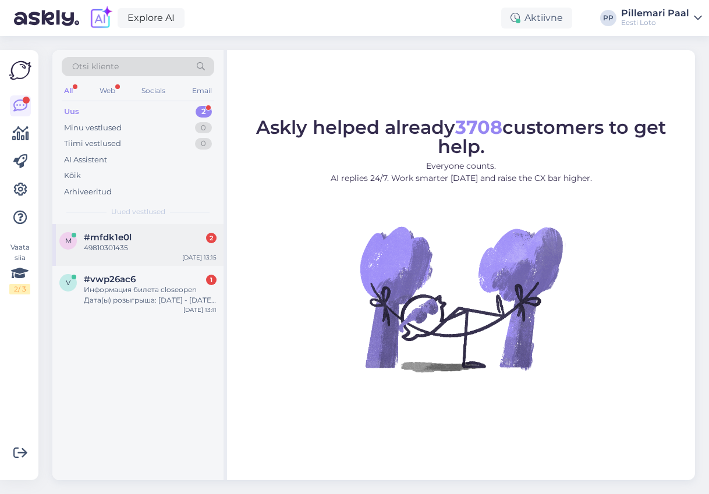
click at [126, 255] on div "m #mfdk1e0l 2 49810301435 [DATE] 13:15" at bounding box center [137, 245] width 171 height 42
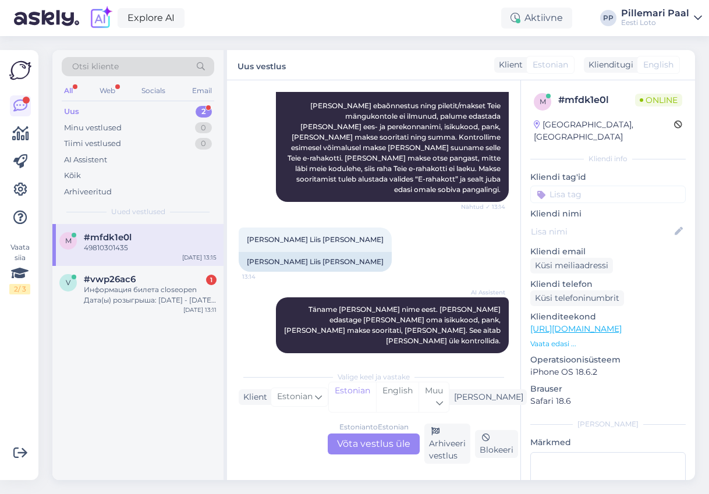
scroll to position [168, 0]
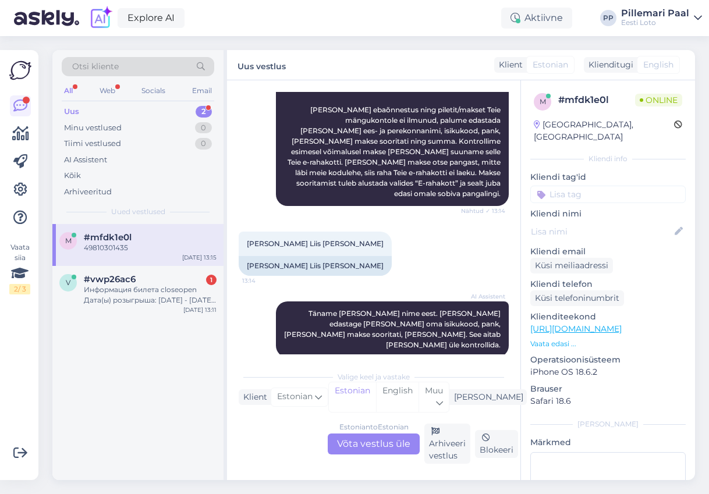
click at [385, 443] on div "Estonian to Estonian Võta vestlus üle" at bounding box center [374, 444] width 92 height 21
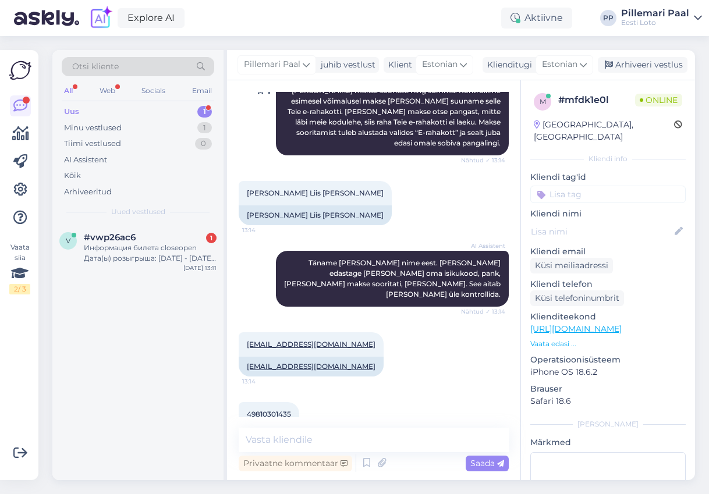
scroll to position [239, 0]
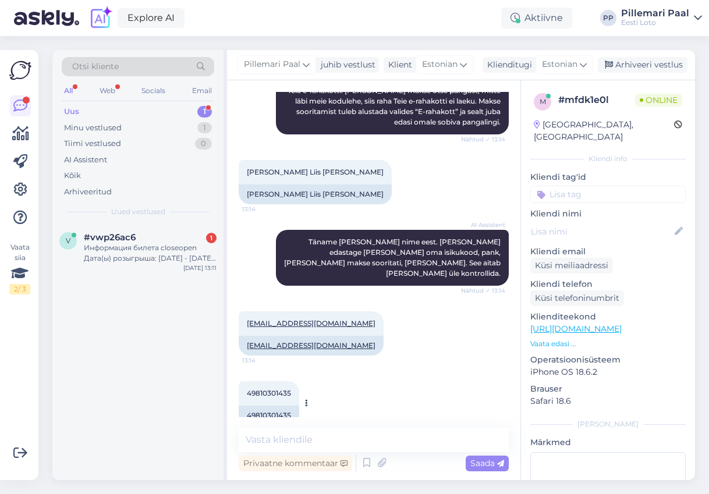
click at [278, 406] on div "49810301435" at bounding box center [269, 416] width 61 height 20
copy div "49810301435"
drag, startPoint x: 612, startPoint y: 103, endPoint x: 560, endPoint y: 104, distance: 52.4
click at [560, 104] on div "# mfdk1e0l" at bounding box center [596, 100] width 77 height 14
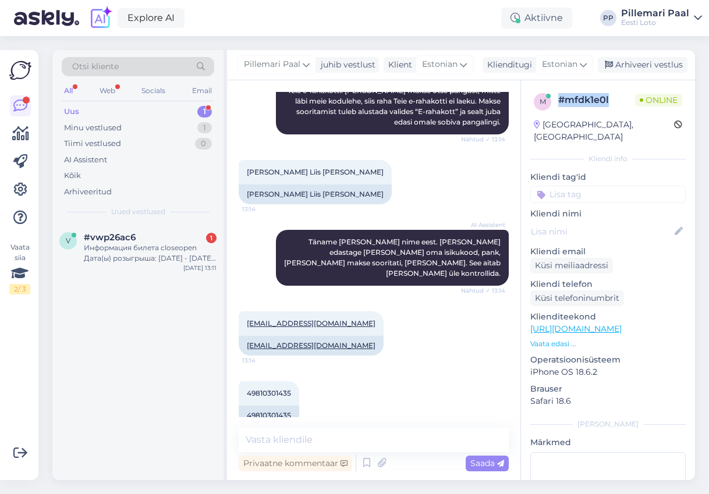
copy div "# mfdk1e0l"
click at [345, 435] on textarea at bounding box center [374, 440] width 270 height 24
paste textarea "Kahjuks Teie sissemakse ebaõnnestus tehnilise [PERSON_NAME] tõttu. Meie finants…"
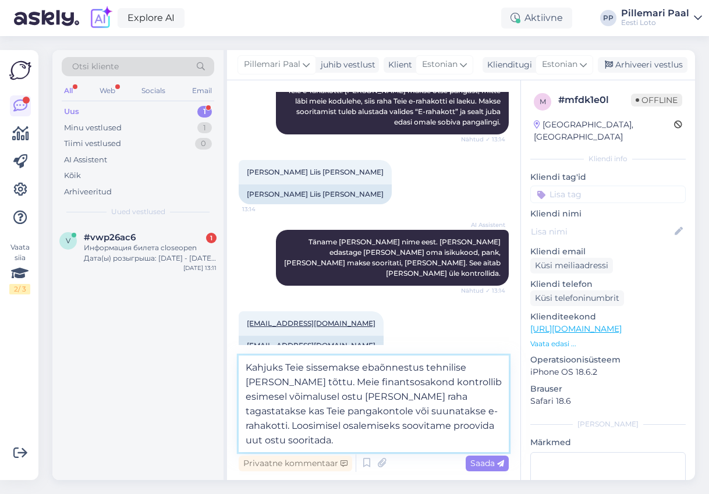
type textarea "Kahjuks Teie sissemakse ebaõnnestus tehnilise [PERSON_NAME] tõttu. Meie finants…"
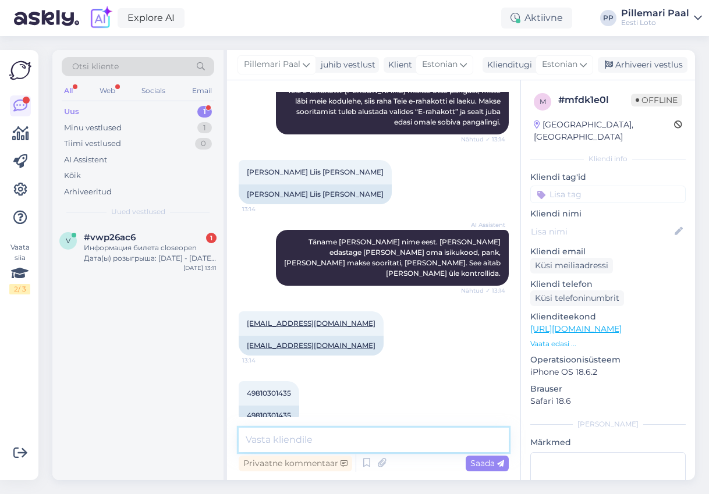
scroll to position [331, 0]
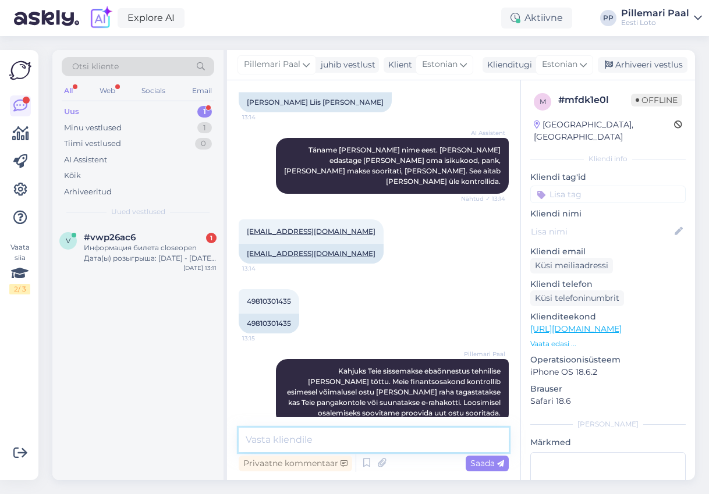
click at [443, 442] on textarea at bounding box center [374, 440] width 270 height 24
paste textarea "Õige nime saate enda mängukontol registreerida, kui logite sisse ID-kaardi, Sma…"
type textarea "Näeme, et Teie nimi on muutunud. Õige nime saate enda mängukontol registreerida…"
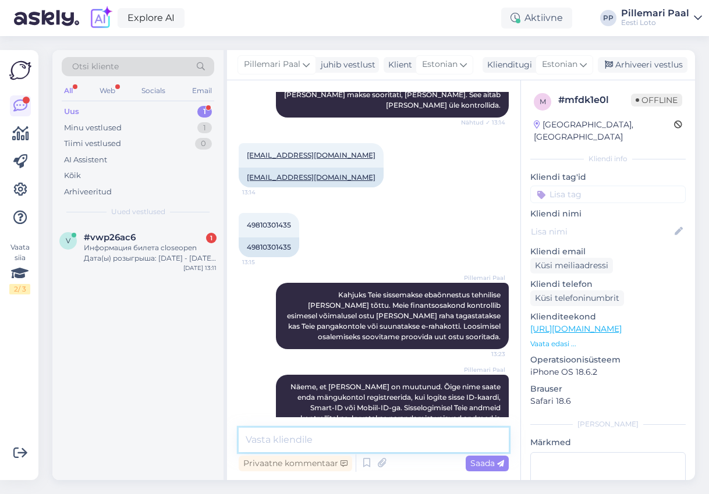
scroll to position [397, 0]
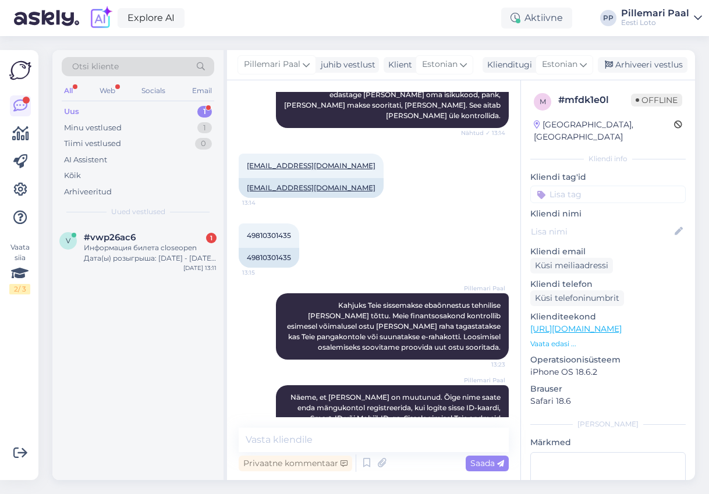
click at [567, 186] on input at bounding box center [607, 194] width 155 height 17
type input "e-raha"
click at [600, 222] on span "E-rahakott" at bounding box center [608, 225] width 38 height 7
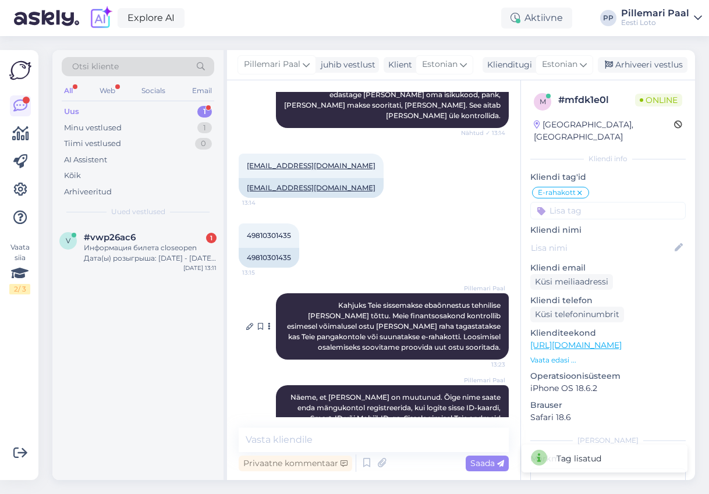
scroll to position [528, 0]
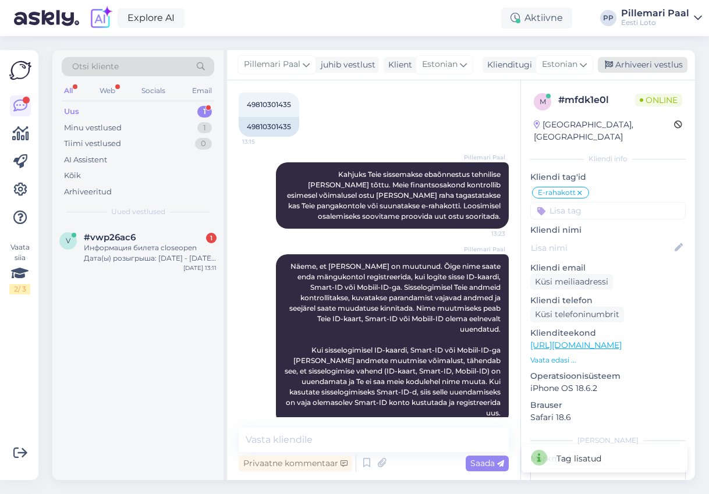
click at [633, 68] on div "Arhiveeri vestlus" at bounding box center [643, 65] width 90 height 16
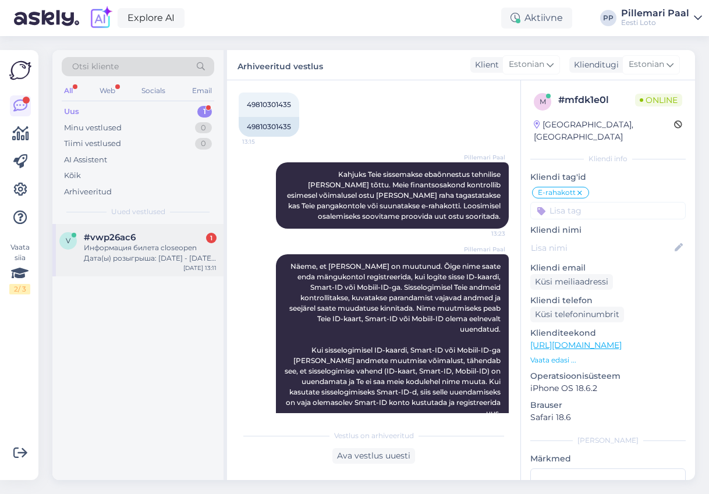
click at [142, 246] on div "Информация билета closeopen Дата(ы) розыгрыша: [DATE] - [DATE] Номер(а) розыгры…" at bounding box center [150, 253] width 133 height 21
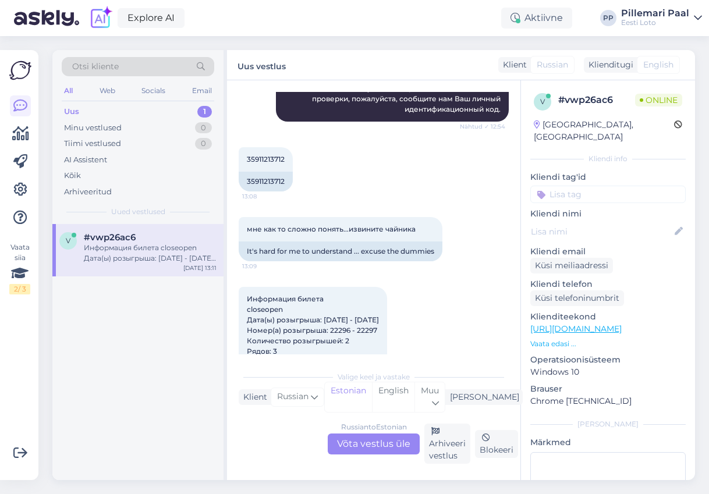
scroll to position [472, 0]
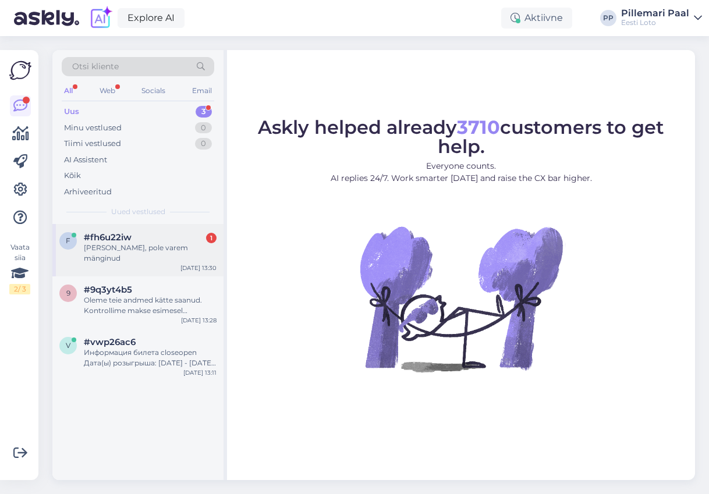
click at [104, 254] on div "f #fh6u22iw 1 Keno lotot, pole varem mänginud Oct 8 13:30" at bounding box center [137, 250] width 171 height 52
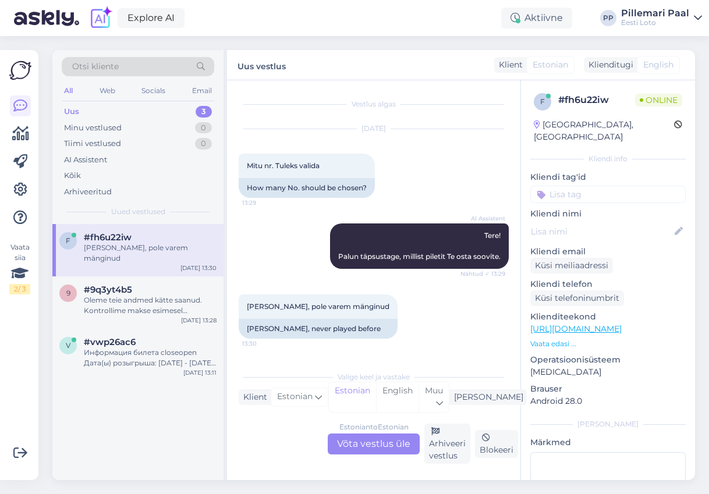
click at [378, 443] on div "Estonian to Estonian Võta vestlus üle" at bounding box center [374, 444] width 92 height 21
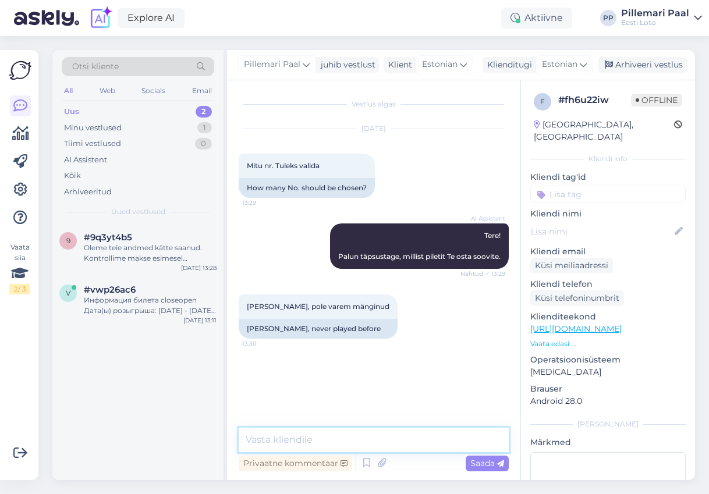
click at [298, 438] on textarea at bounding box center [374, 440] width 270 height 24
paste textarea "Otsusta mitme numbriga 1-st kuni 10-ni soovid mängus osaleda?"
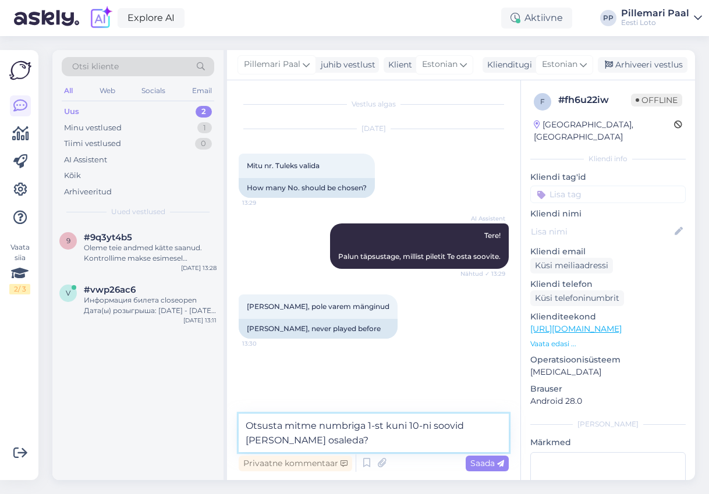
click at [245, 427] on textarea "Otsusta mitme numbriga 1-st kuni 10-ni soovid mängus osaleda?" at bounding box center [374, 433] width 270 height 38
click at [321, 425] on textarea "Saate ise otsusta mitme numbriga 1-st kuni 10-ni soovid mängus osaleda?" at bounding box center [374, 433] width 270 height 38
click at [275, 440] on textarea "Saate ise otsustada, mitme numbriga 1-st kuni 10-ni soovid mängus osaleda?" at bounding box center [374, 433] width 270 height 38
click at [360, 439] on textarea "Saate ise otsustada, mitme numbriga 1-st kuni 10-ni soovite mängus osaleda?" at bounding box center [374, 433] width 270 height 38
click at [251, 425] on textarea "Saate ise otsustada, mitme numbriga 1-st kuni 10-ni soovite mängus osaleda." at bounding box center [374, 433] width 270 height 38
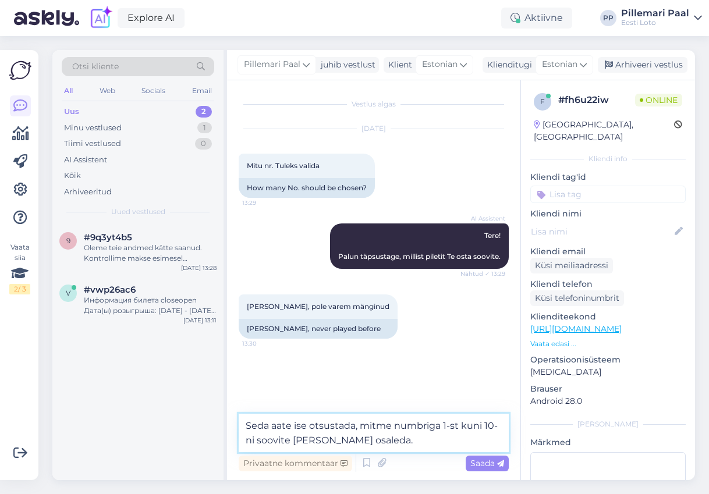
type textarea "Seda saate ise otsustada, mitme numbriga 1-st kuni 10-ni soovite mängus osaleda."
click at [407, 442] on textarea "Seda saate ise otsustada, mitme numbriga 1-st kuni 10-ni soovite mängus osaleda." at bounding box center [374, 433] width 270 height 38
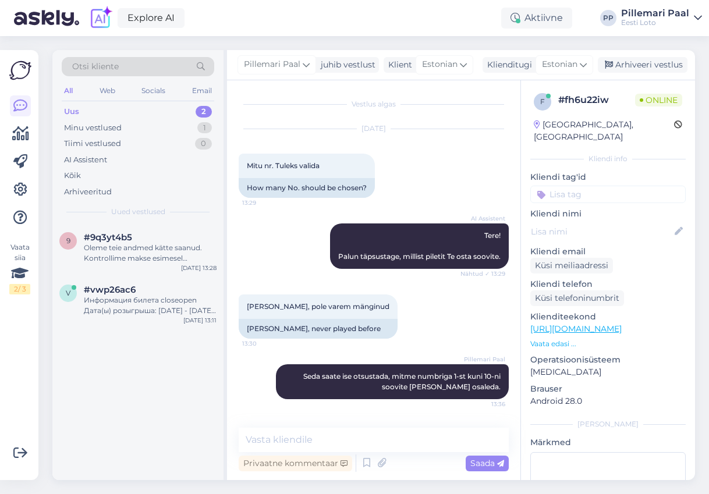
click at [585, 186] on input at bounding box center [607, 194] width 155 height 17
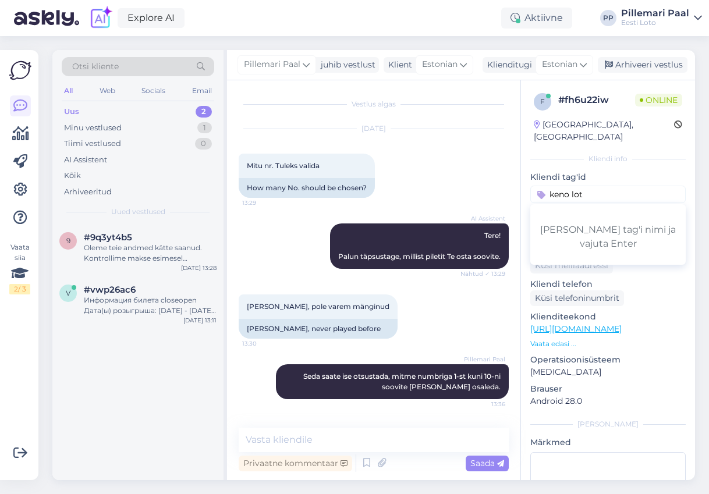
type input "keno loto"
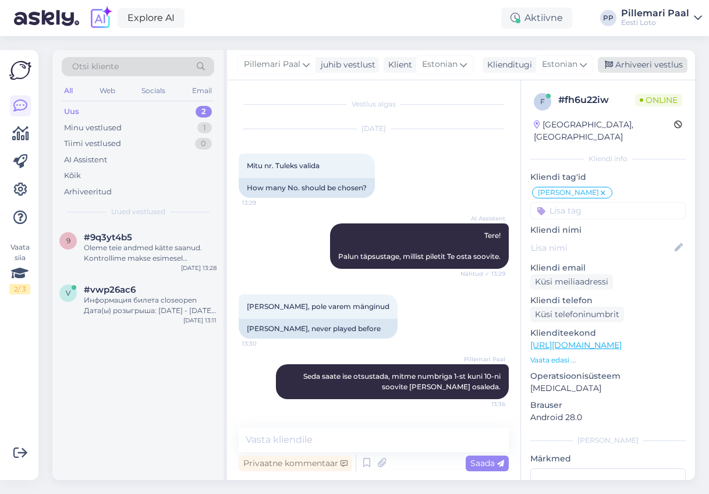
click at [655, 65] on div "Arhiveeri vestlus" at bounding box center [643, 65] width 90 height 16
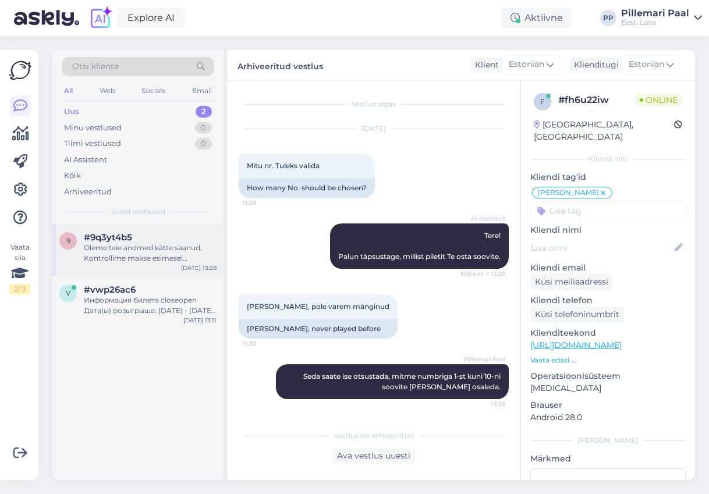
click at [145, 250] on div "Oleme teie andmed kätte saanud. Kontrollime makse esimesel võimalusel [PERSON_N…" at bounding box center [150, 253] width 133 height 21
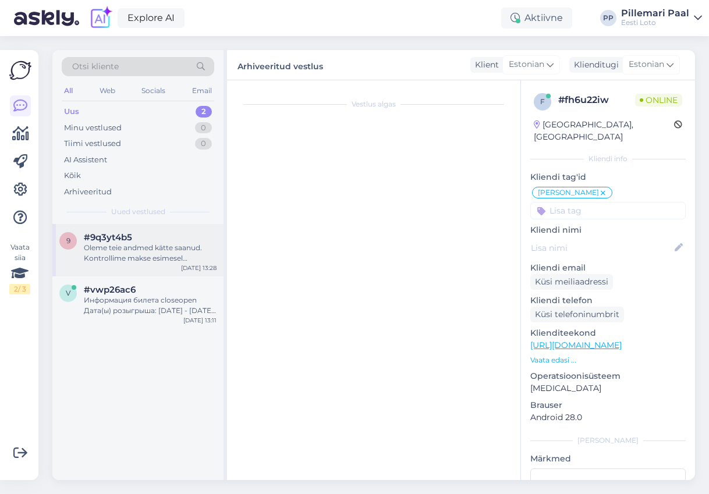
scroll to position [120, 0]
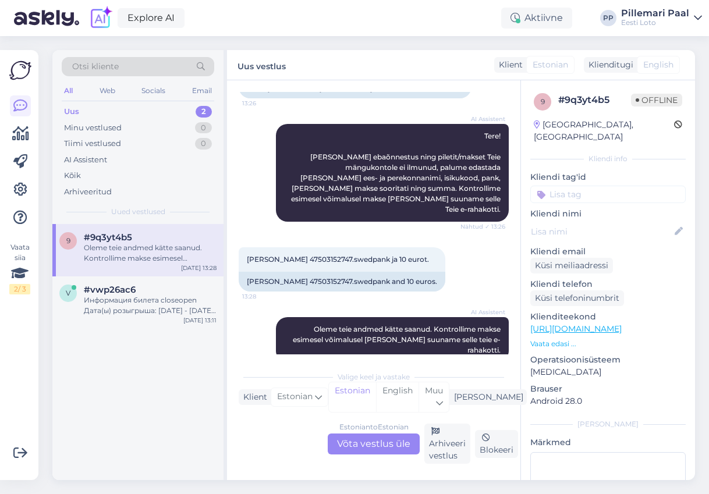
click at [364, 445] on div "Estonian to Estonian Võta vestlus üle" at bounding box center [374, 444] width 92 height 21
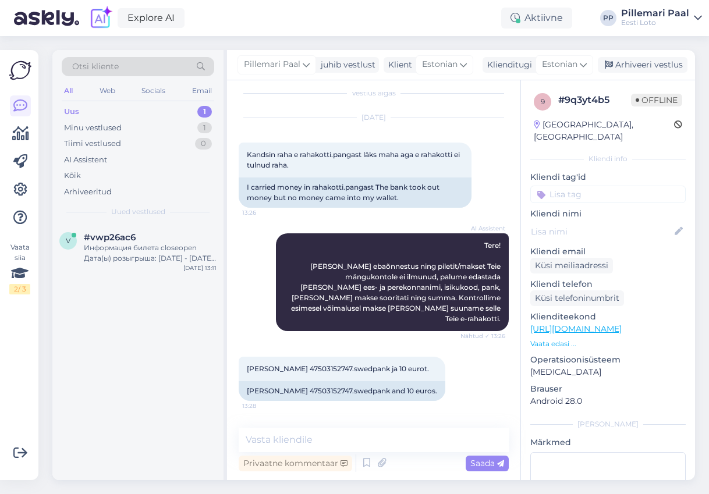
scroll to position [13, 0]
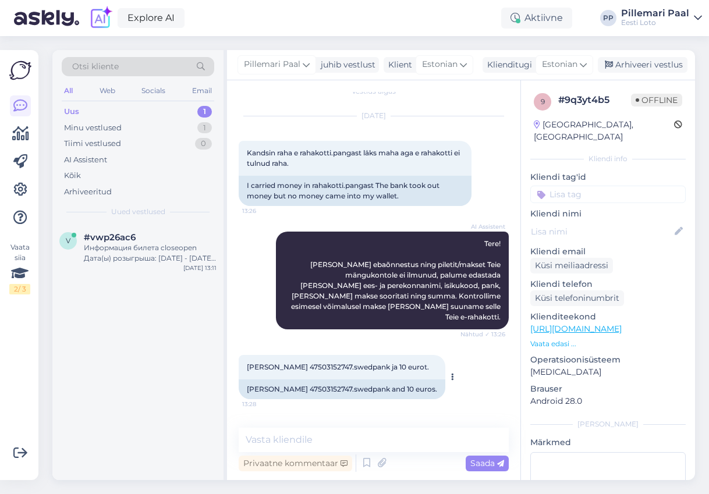
click at [302, 363] on span "Kristi Štein 47503152747.swedpank ja 10 eurot." at bounding box center [338, 367] width 182 height 9
copy span "47503152747"
drag, startPoint x: 615, startPoint y: 102, endPoint x: 559, endPoint y: 102, distance: 56.4
click at [559, 102] on div "# 9q3yt4b5" at bounding box center [594, 100] width 73 height 14
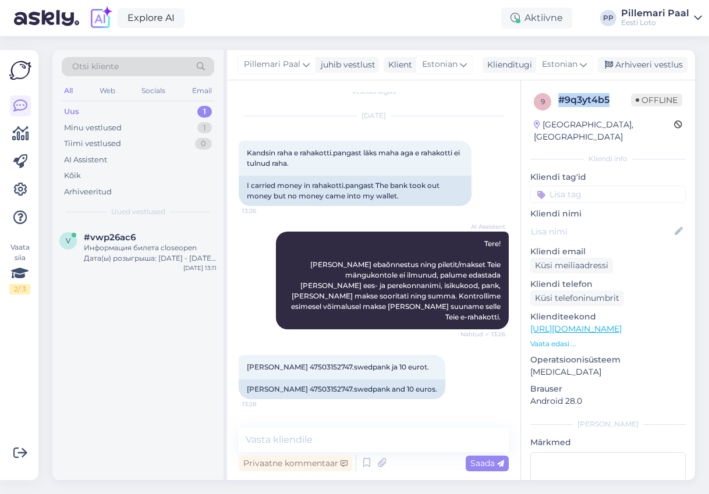
copy div "# 9q3yt4b5"
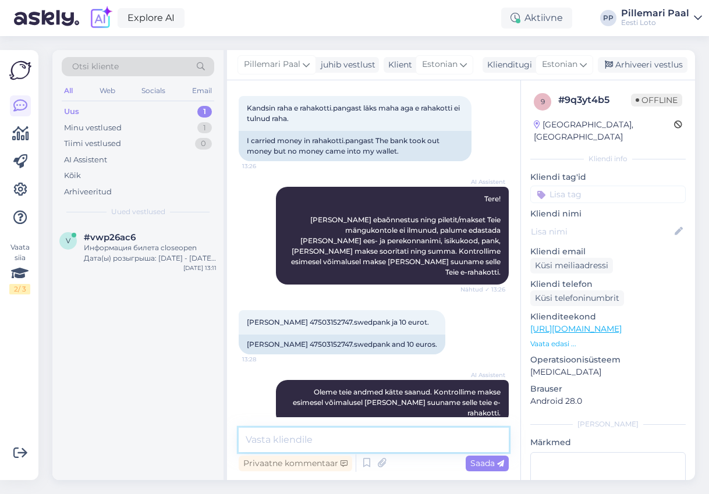
click at [312, 445] on textarea at bounding box center [374, 440] width 270 height 24
paste textarea "Kahjuks Teie sissemakse ebaõnnestus tehnilise [PERSON_NAME] tõttu. Meie finants…"
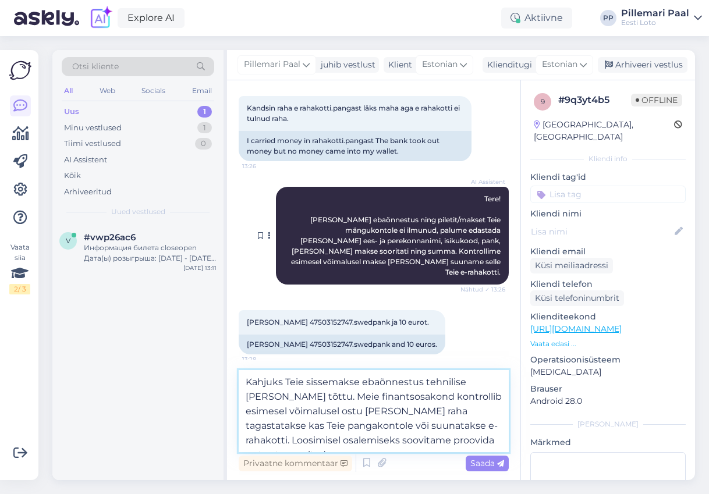
paste textarea "Palume vabandust tekkinud tõrke pärast."
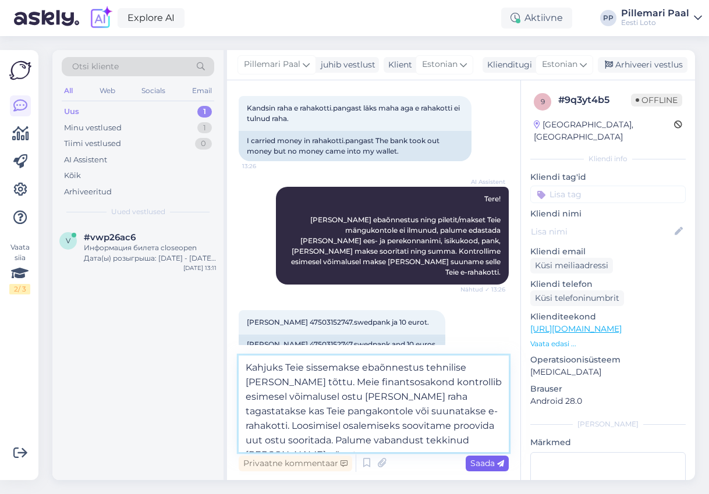
type textarea "Kahjuks Teie sissemakse ebaõnnestus tehnilise tõrke tõttu. Meie finantsosakond …"
click at [494, 466] on span "Saada" at bounding box center [487, 463] width 34 height 10
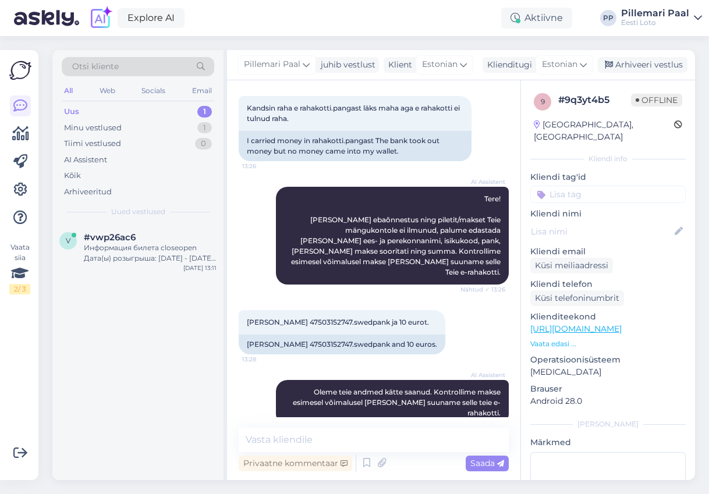
scroll to position [150, 0]
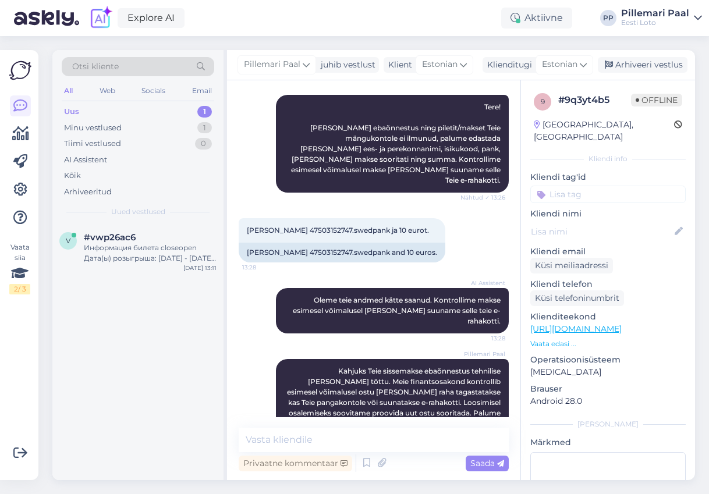
click at [576, 191] on div "9 # 9q3yt4b5 Offline Estonia, Tallinn Kliendi info Kliendi tag'id keno loto Või…" at bounding box center [608, 327] width 174 height 494
click at [584, 186] on input at bounding box center [607, 194] width 155 height 17
type input "e-raha"
click at [600, 222] on span "E-rahakott" at bounding box center [608, 225] width 38 height 7
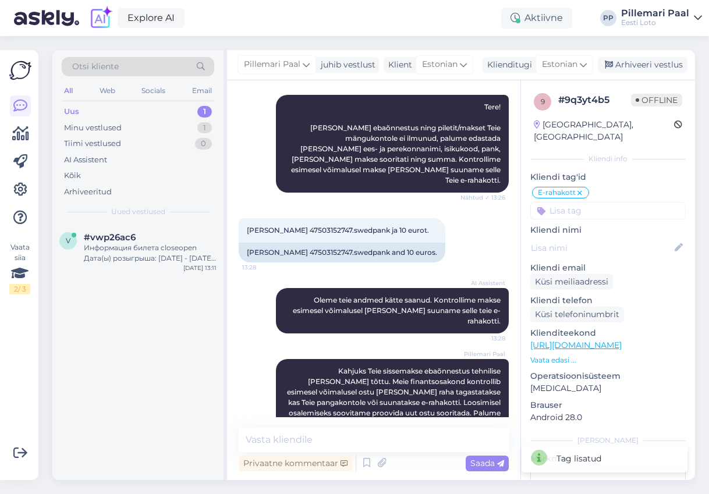
click at [632, 56] on div "Pillemari Paal juhib vestlust Klient Estonian Klienditugi Estonian Arhiveeri ve…" at bounding box center [461, 65] width 468 height 30
click at [638, 65] on div "Arhiveeri vestlus" at bounding box center [643, 65] width 90 height 16
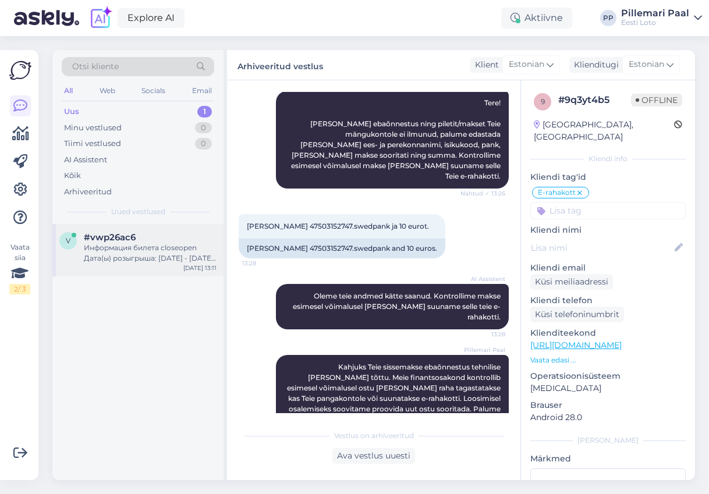
click at [105, 253] on div "Информация билета closeopen Дата(ы) розыгрыша: [DATE] - [DATE] Номер(а) розыгры…" at bounding box center [150, 253] width 133 height 21
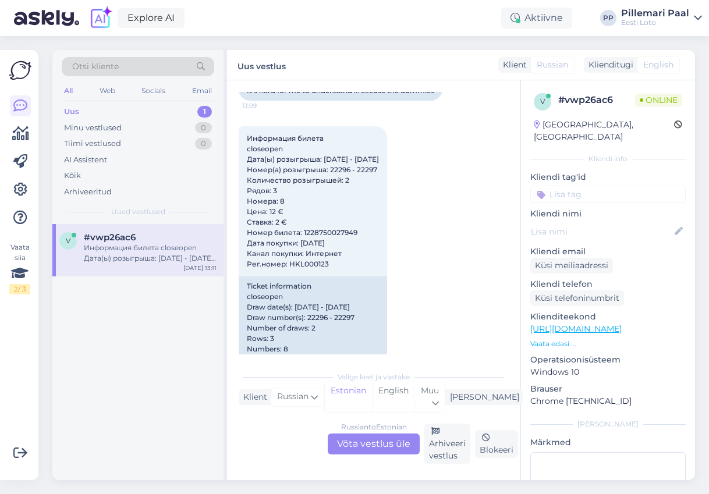
scroll to position [406, 0]
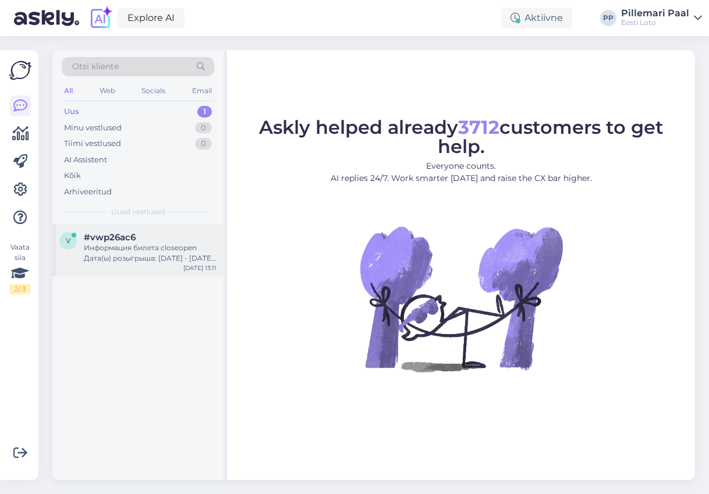
click at [158, 255] on div "Информация билета closeopen Дата(ы) розыгрыша: [DATE] - [DATE] Номер(а) розыгры…" at bounding box center [150, 253] width 133 height 21
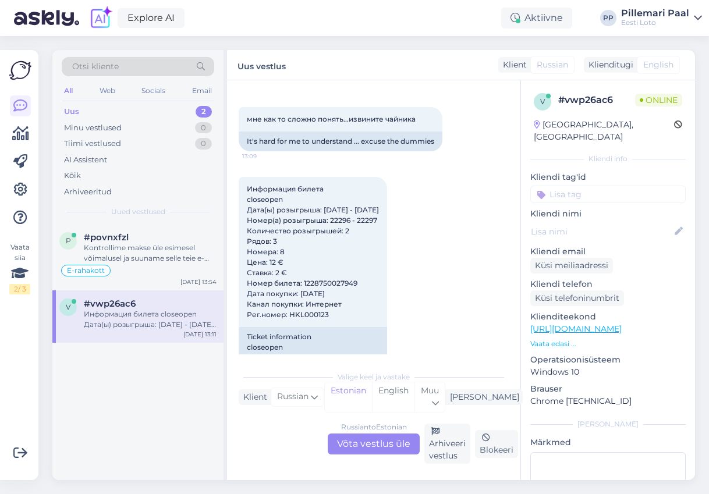
scroll to position [472, 0]
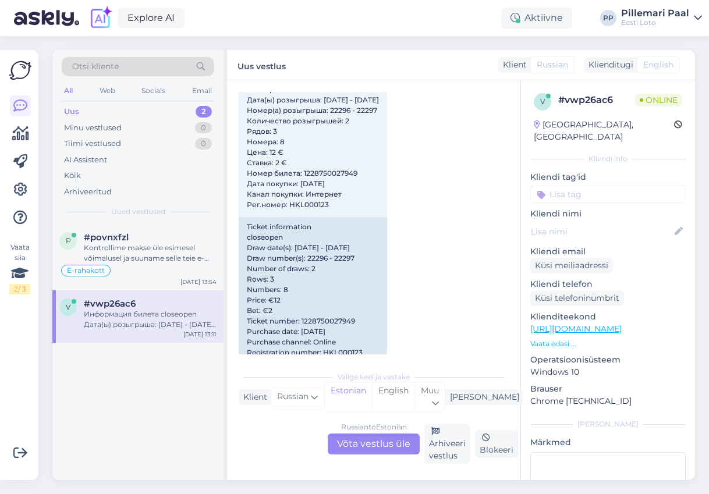
click at [357, 447] on div "Russian to Estonian Võta vestlus üle" at bounding box center [374, 444] width 92 height 21
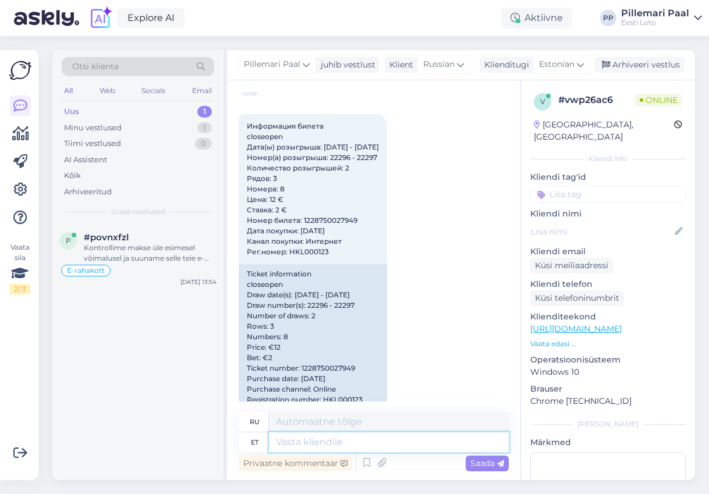
click at [349, 446] on textarea at bounding box center [389, 442] width 240 height 20
paste textarea "Lisaloosi võitu on võimalik vormistada Eesti Loto kontoris (Hallivanamehe 4, [G…"
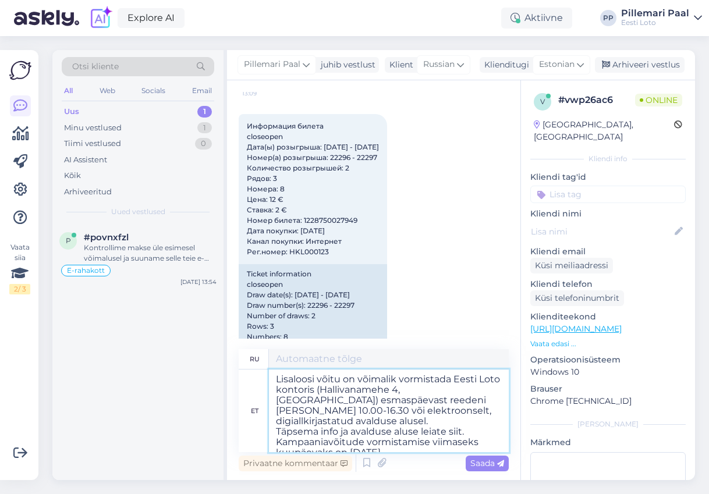
scroll to position [472, 0]
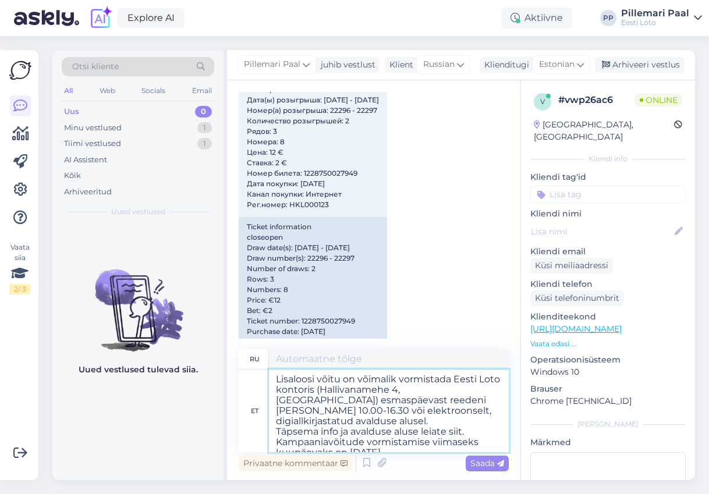
type textarea "Lisaloosi võitu on võimalik vormistada Eesti Loto kontoris (Hallivanamehe 4, [G…"
type textarea "Выигрыши дополнительного розыгрыша можно получить в офисе Эстонской лотереи (Ха…"
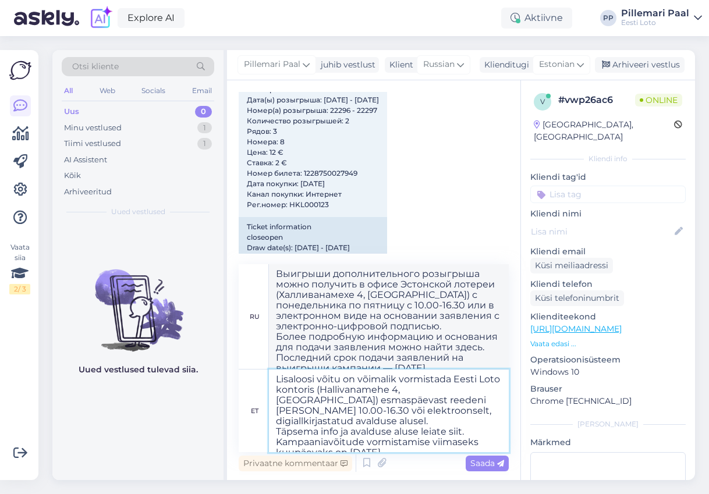
click at [470, 422] on textarea "Lisaloosi võitu on võimalik vormistada Eesti Loto kontoris (Hallivanamehe 4, [G…" at bounding box center [389, 411] width 240 height 83
paste textarea "[URL][DOMAIN_NAME]"
type textarea "Lisaloosi võitu on võimalik vormistada Eesti Loto kontoris (Hallivanamehe 4, [G…"
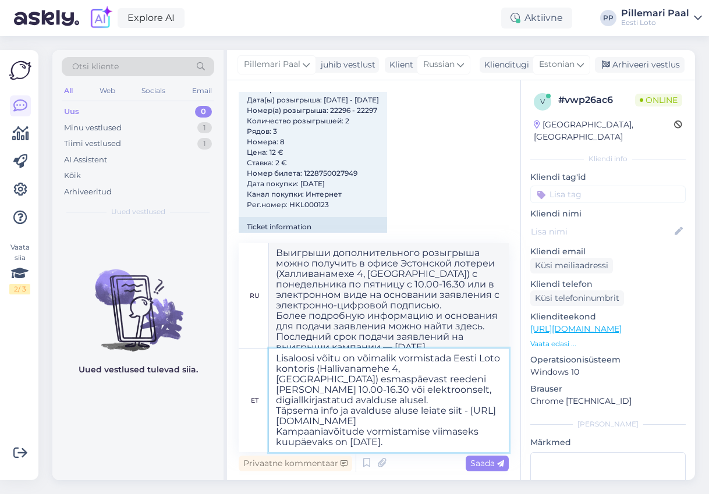
type textarea "Выигрыши дополнительного тиража можно получить в офисе Эстонской лотереи (Халли…"
type textarea "Lisaloosi võitu on võimalik vormistada Eesti Loto kontoris (Hallivanamehe 4, [G…"
type textarea "Выигрыш дополнительного тиража можно получить в кассе Estonian Loto (Халливанам…"
click at [433, 445] on textarea "Lisaloosi võitu on võimalik vormistada Eesti Loto kontoris (Hallivanamehe 4, Ta…" at bounding box center [389, 401] width 240 height 104
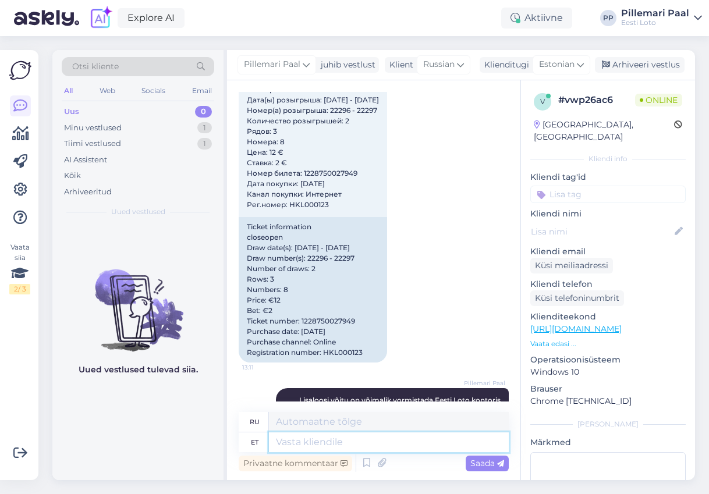
scroll to position [673, 0]
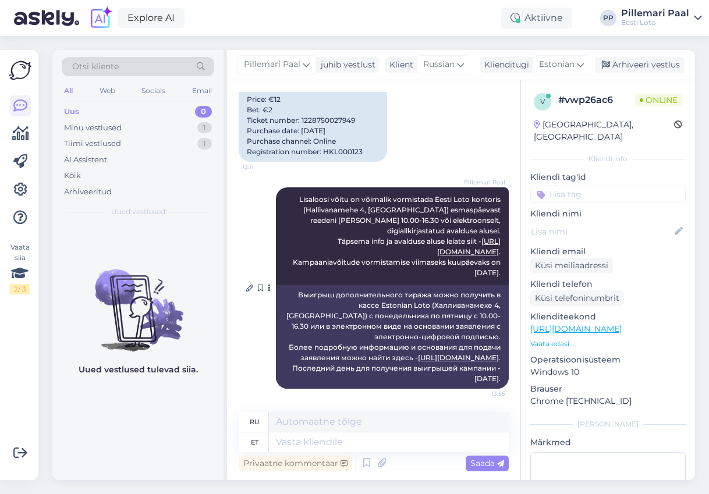
click at [428, 353] on link "https://eestiloto.zendesk.com/hc/et-ee/categories/15952727127581-Avaldused" at bounding box center [458, 357] width 81 height 9
click at [594, 186] on input at bounding box center [607, 194] width 155 height 17
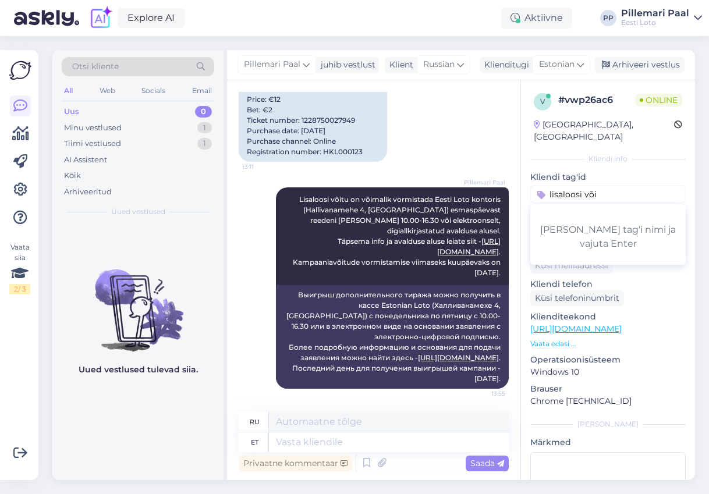
type input "lisaloosi võit"
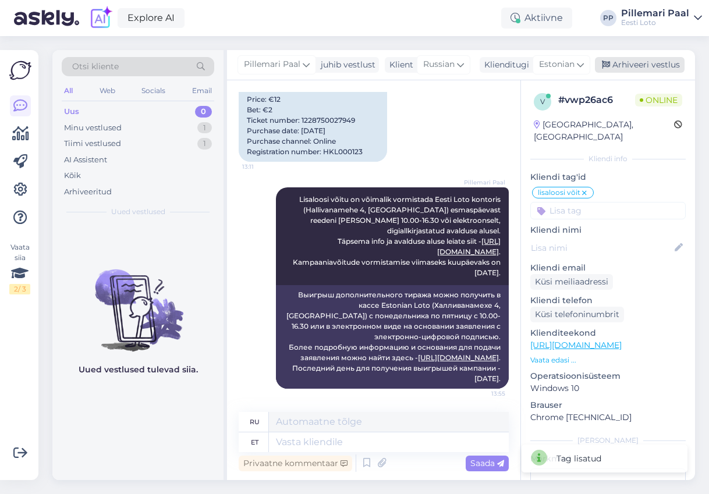
click at [645, 64] on div "Arhiveeri vestlus" at bounding box center [640, 65] width 90 height 16
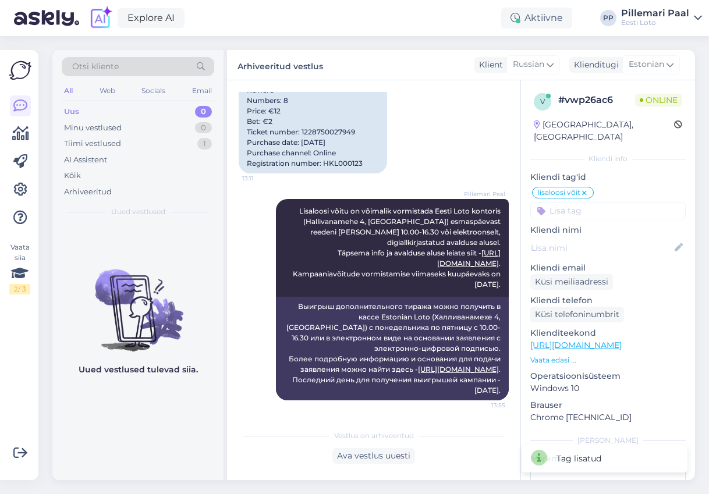
click at [84, 107] on div "Uus 0" at bounding box center [138, 112] width 152 height 16
